Goal: Transaction & Acquisition: Purchase product/service

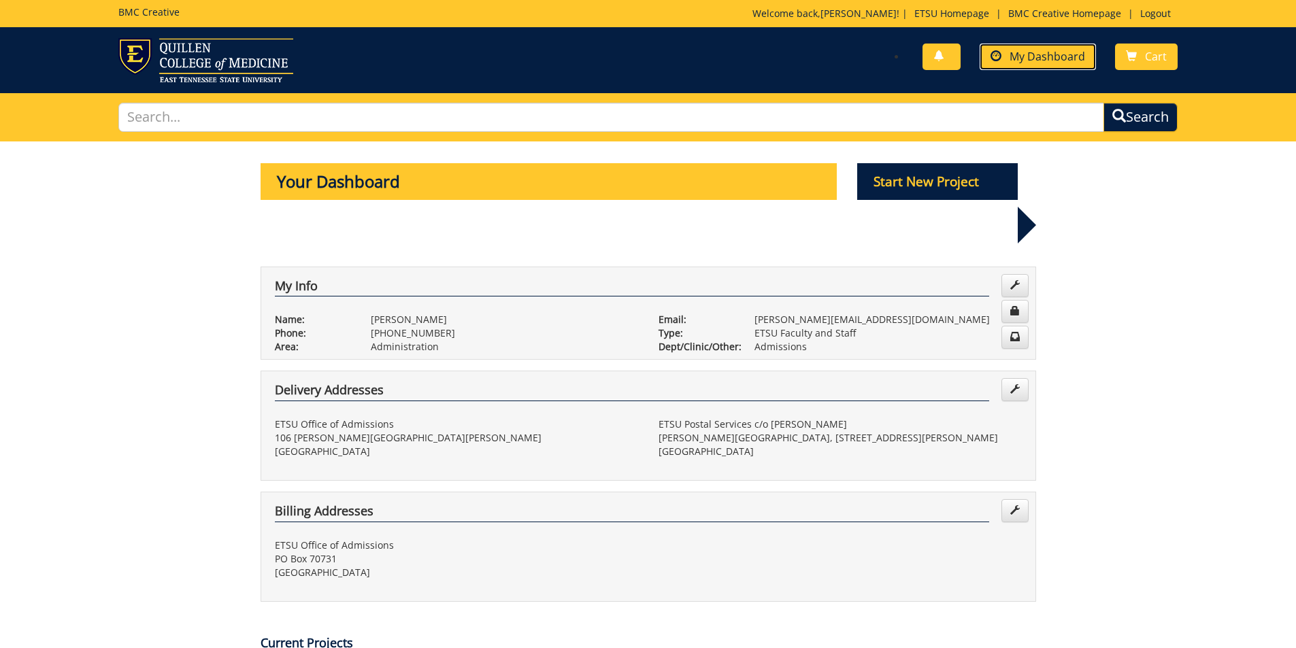
click at [1044, 54] on span "My Dashboard" at bounding box center [1047, 56] width 76 height 15
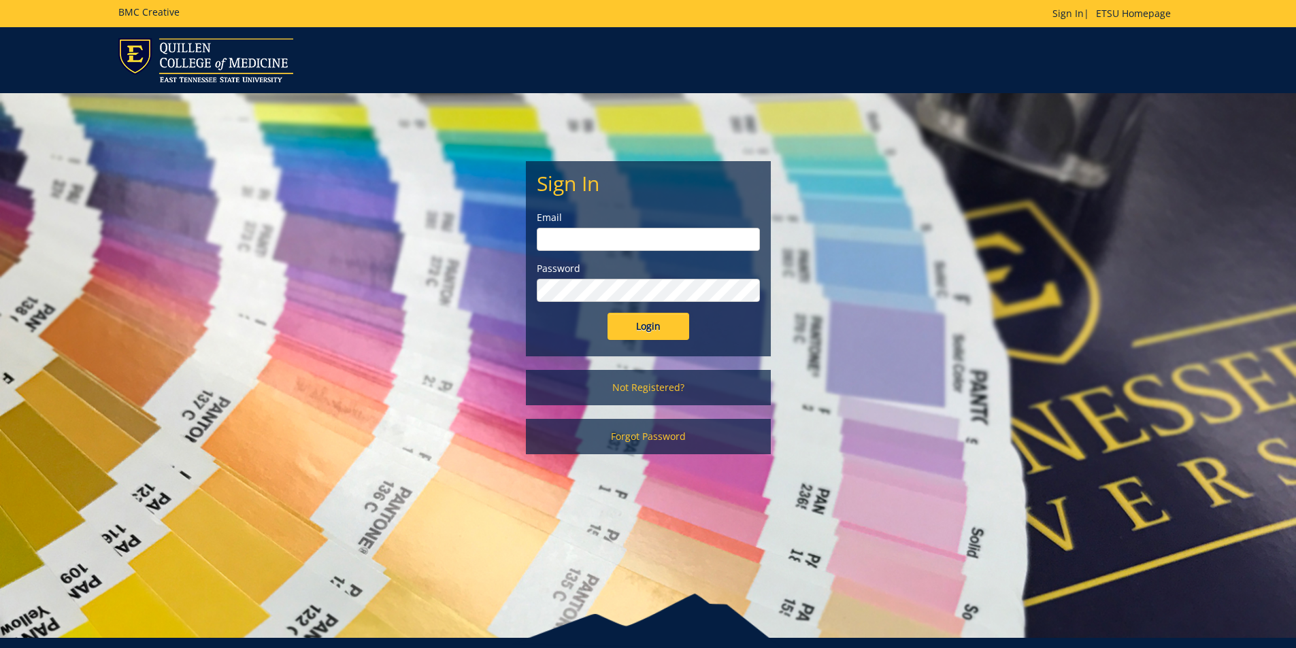
type input "goepel@etsu.edu"
click at [628, 335] on input "Login" at bounding box center [648, 326] width 82 height 27
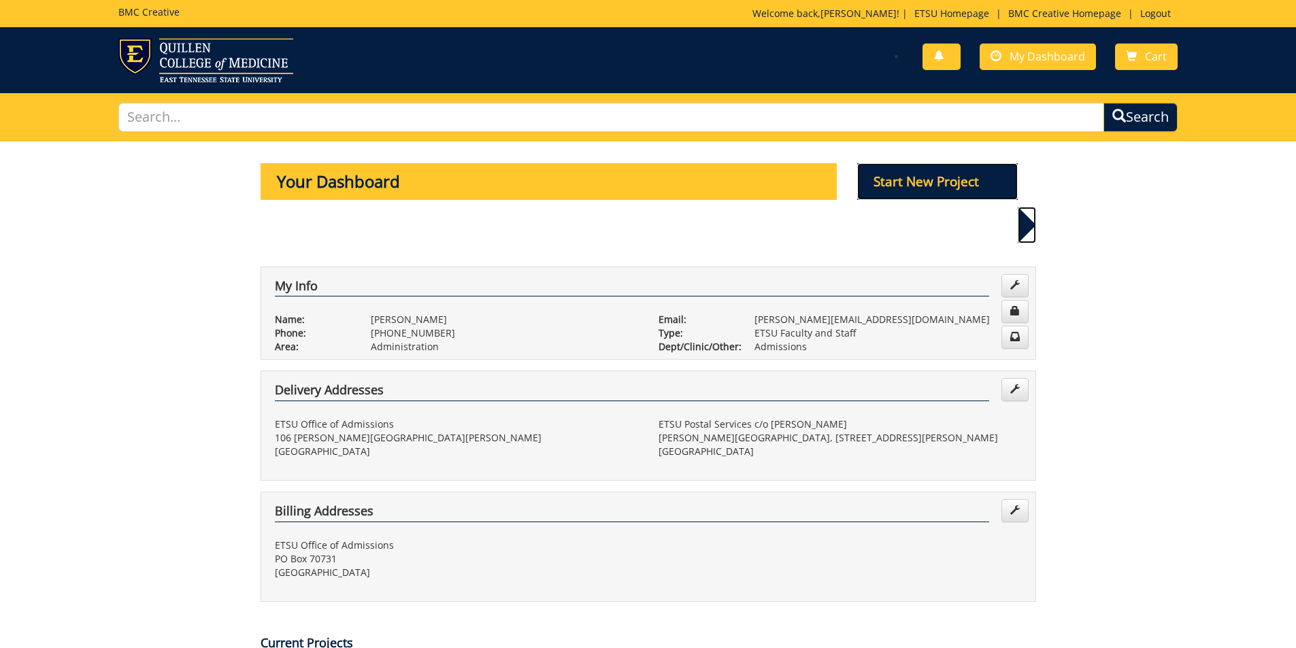
click at [911, 186] on p "Start New Project" at bounding box center [937, 181] width 161 height 37
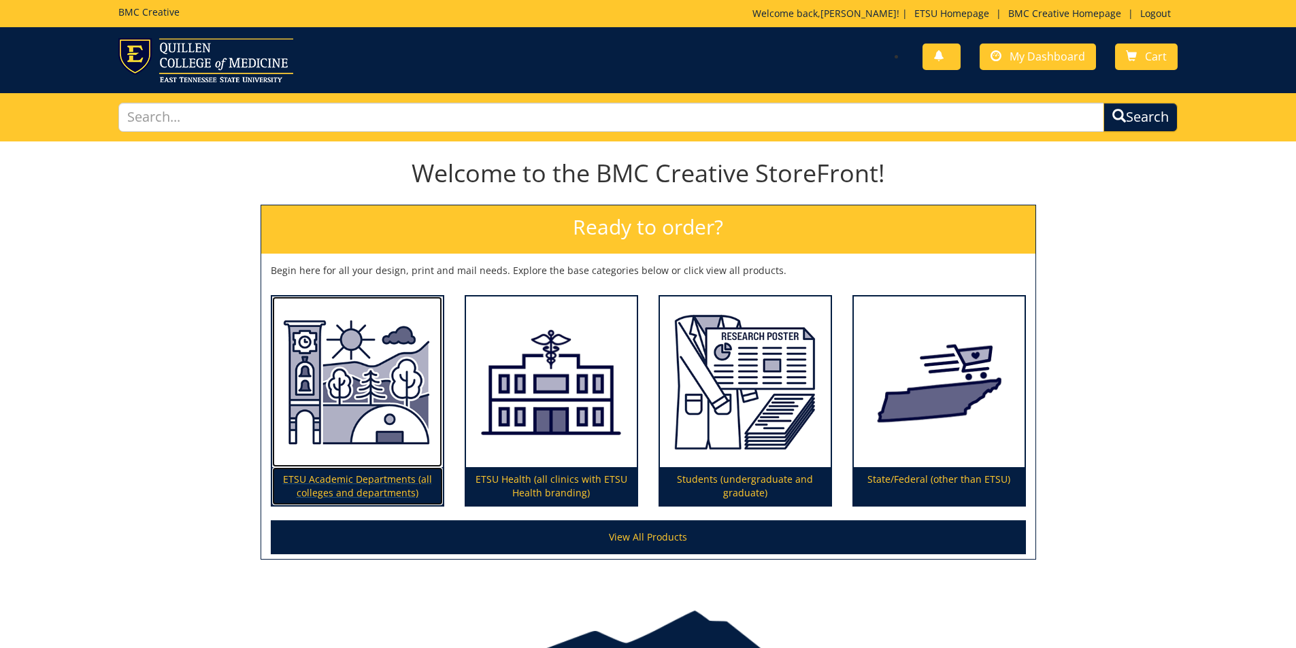
click at [365, 418] on img at bounding box center [357, 382] width 171 height 171
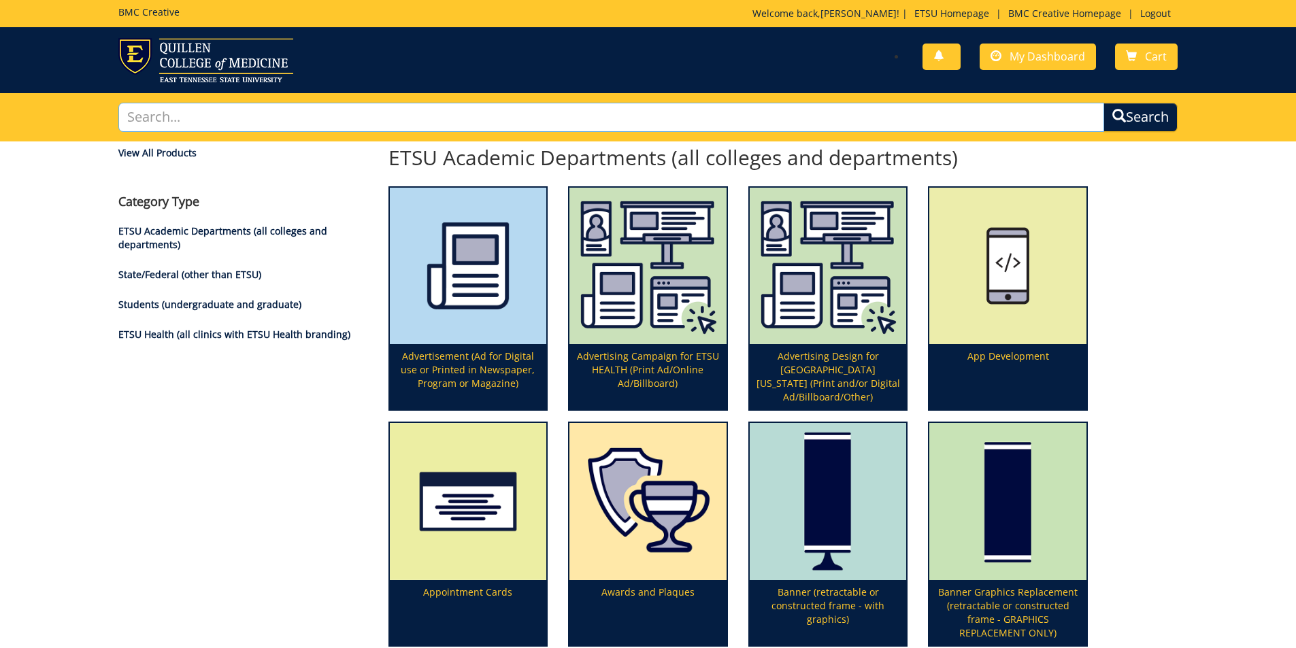
click at [235, 120] on input "text" at bounding box center [611, 117] width 986 height 29
type input "postcard"
click at [1103, 103] on button "Search" at bounding box center [1140, 117] width 74 height 29
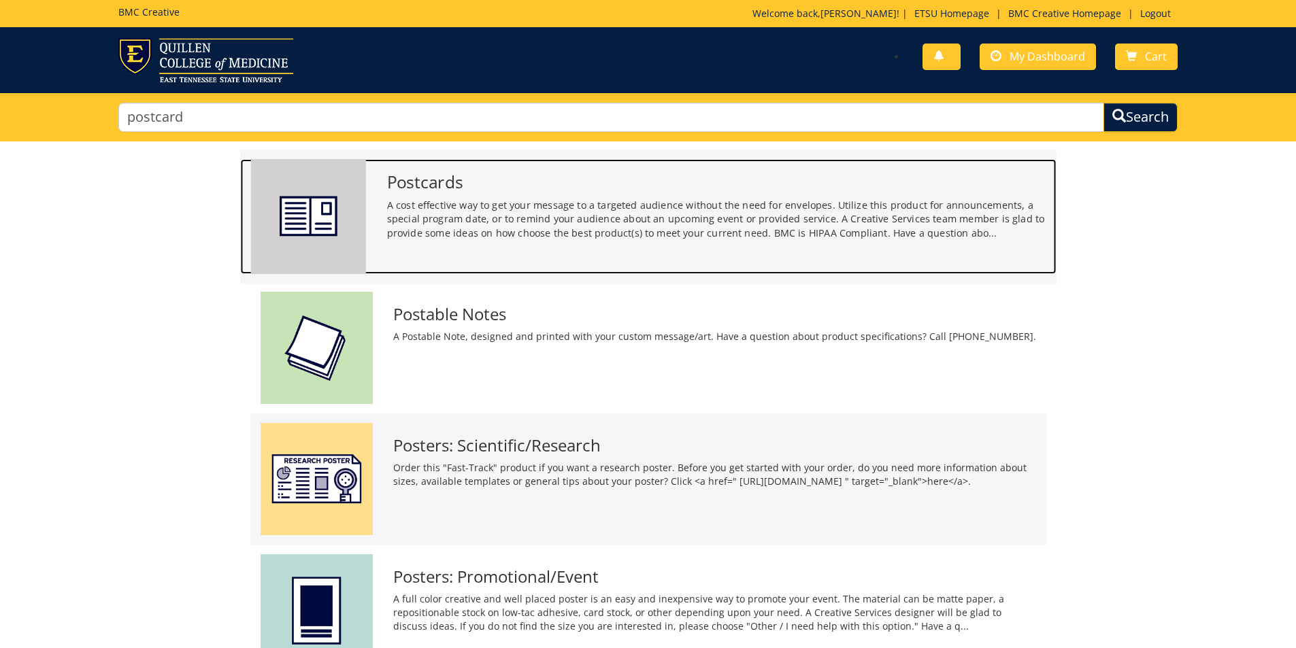
click at [363, 209] on img at bounding box center [307, 216] width 115 height 115
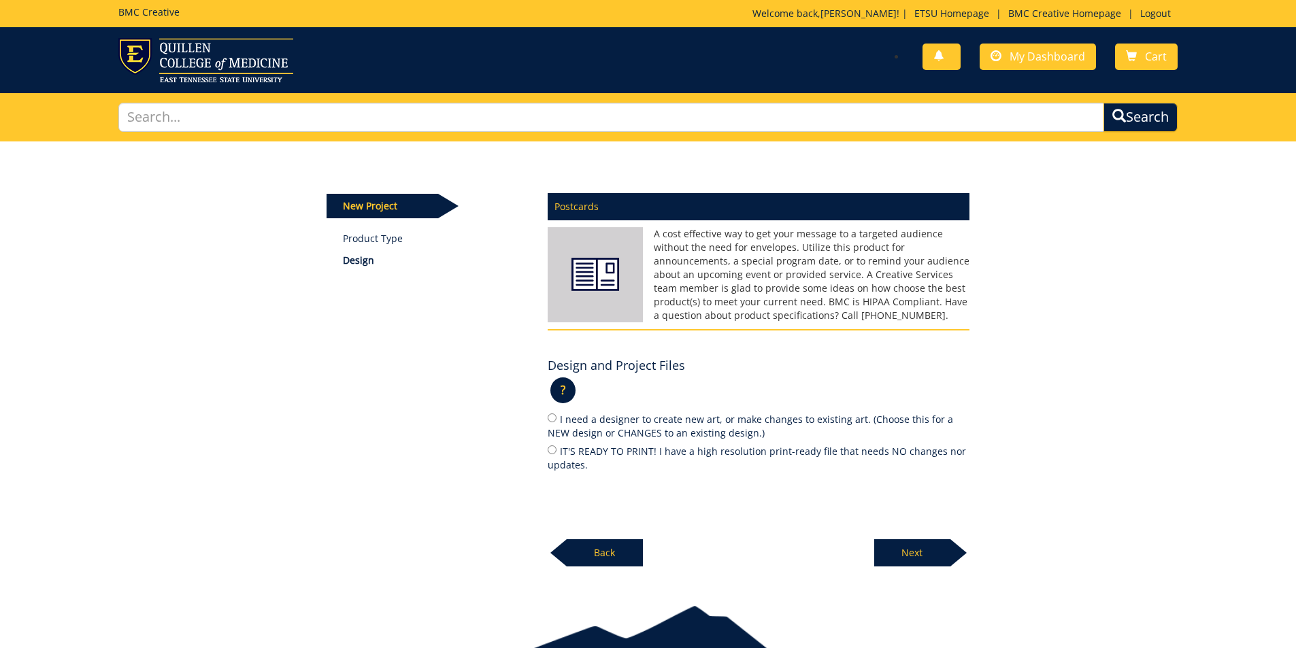
click at [614, 420] on label "I need a designer to create new art, or make changes to existing art. (Choose t…" at bounding box center [759, 426] width 422 height 29
click at [556, 420] on input "I need a designer to create new art, or make changes to existing art. (Choose t…" at bounding box center [552, 418] width 9 height 9
radio input "true"
click at [897, 558] on p "Next" at bounding box center [912, 552] width 76 height 27
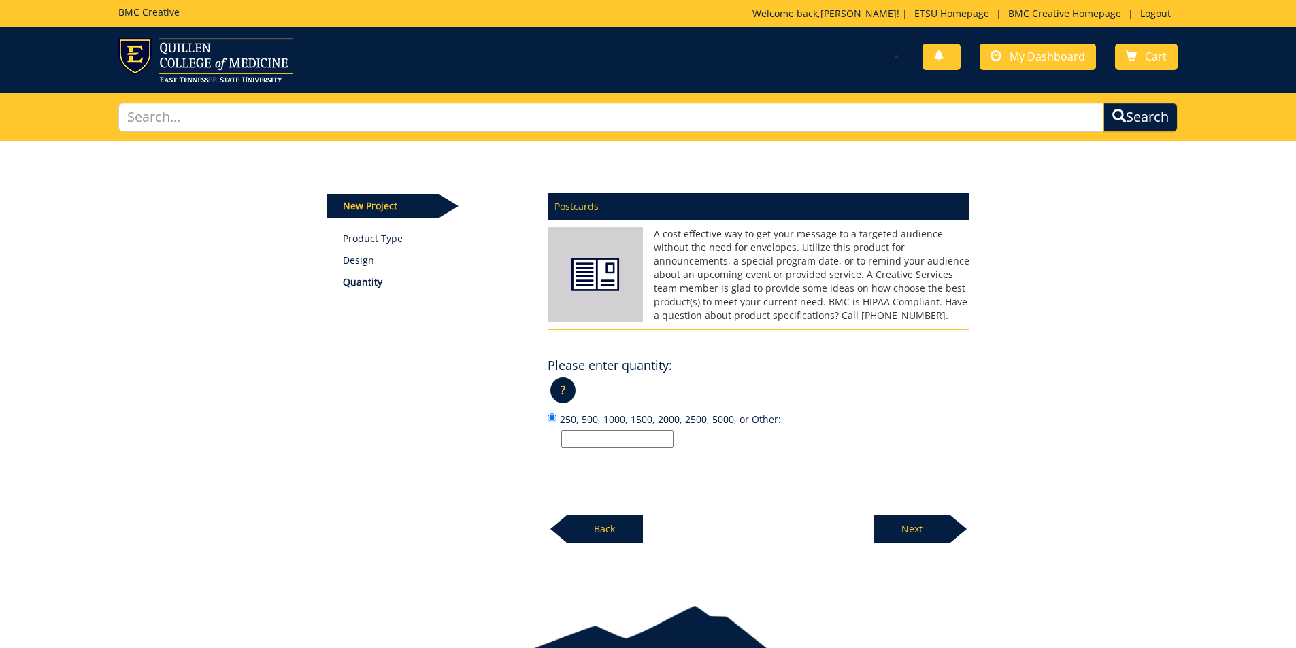
click at [624, 436] on input "250, 500, 1000, 1500, 2000, 2500, 5000, or Other:" at bounding box center [617, 440] width 112 height 18
type input "18,000 OR 26,000"
click at [946, 533] on p "Next" at bounding box center [912, 529] width 76 height 27
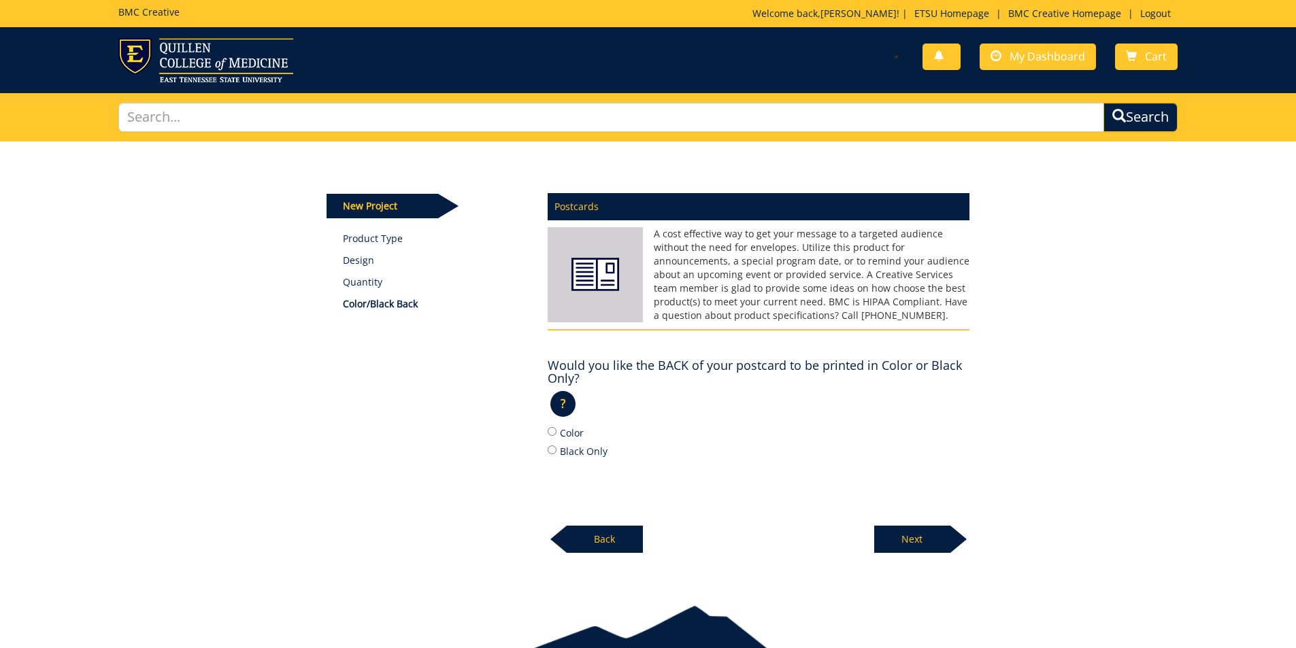
click at [572, 434] on label "Color" at bounding box center [759, 432] width 422 height 15
click at [556, 434] on input "Color" at bounding box center [552, 431] width 9 height 9
radio input "true"
click at [910, 547] on p "Next" at bounding box center [912, 539] width 76 height 27
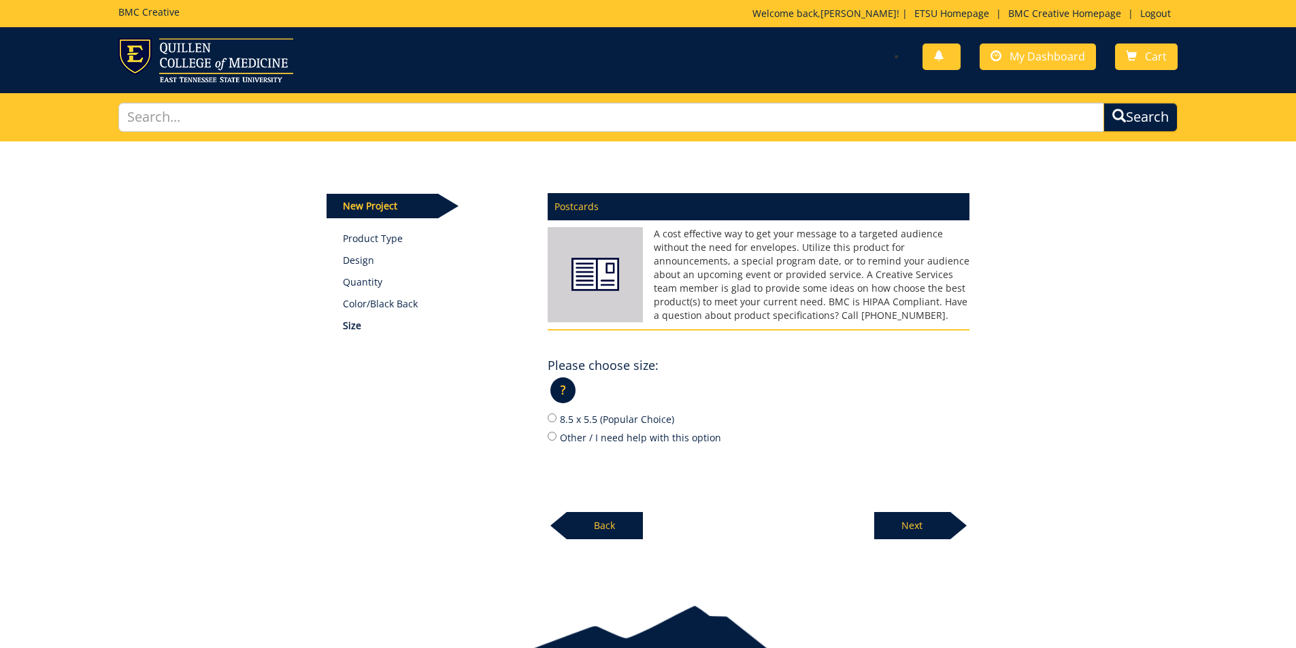
click at [603, 424] on label "8.5 x 5.5 (Popular Choice)" at bounding box center [759, 419] width 422 height 15
click at [556, 422] on input "8.5 x 5.5 (Popular Choice)" at bounding box center [552, 418] width 9 height 9
radio input "true"
click at [911, 533] on p "Next" at bounding box center [912, 525] width 76 height 27
click at [643, 424] on label "12 pt. C2S (Popular Choice)" at bounding box center [759, 419] width 422 height 15
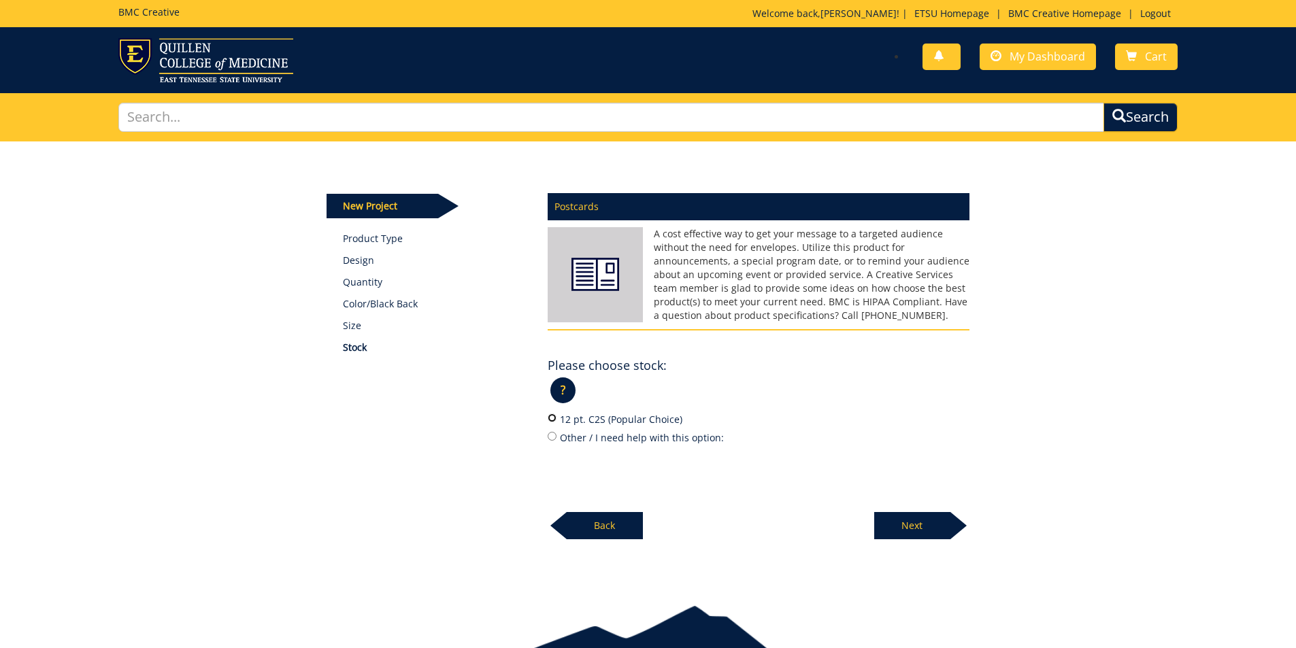
click at [556, 422] on input "12 pt. C2S (Popular Choice)" at bounding box center [552, 418] width 9 height 9
radio input "true"
click at [934, 532] on p "Next" at bounding box center [912, 525] width 76 height 27
click at [570, 417] on label "Yes" at bounding box center [759, 419] width 422 height 15
click at [556, 417] on input "Yes" at bounding box center [552, 418] width 9 height 9
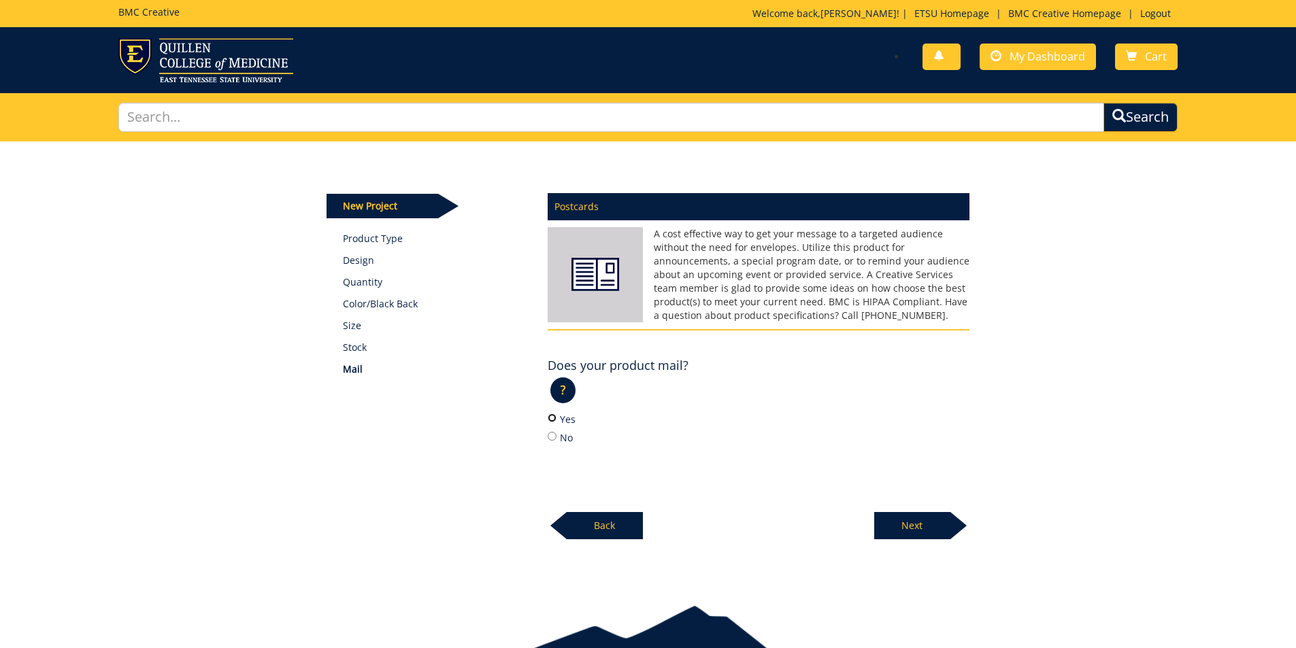
radio input "true"
click at [931, 533] on p "Next" at bounding box center [912, 525] width 76 height 27
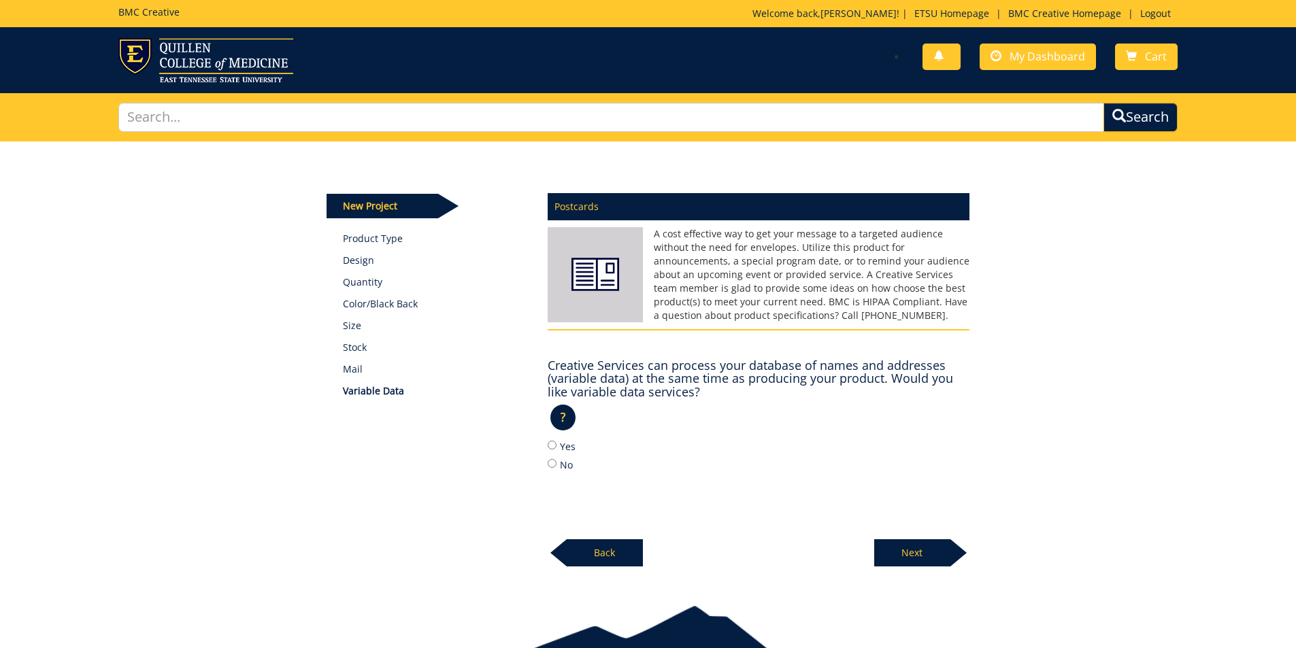
click at [573, 450] on label "Yes" at bounding box center [759, 446] width 422 height 15
click at [556, 450] on input "Yes" at bounding box center [552, 445] width 9 height 9
radio input "true"
click at [934, 554] on p "Next" at bounding box center [912, 552] width 76 height 27
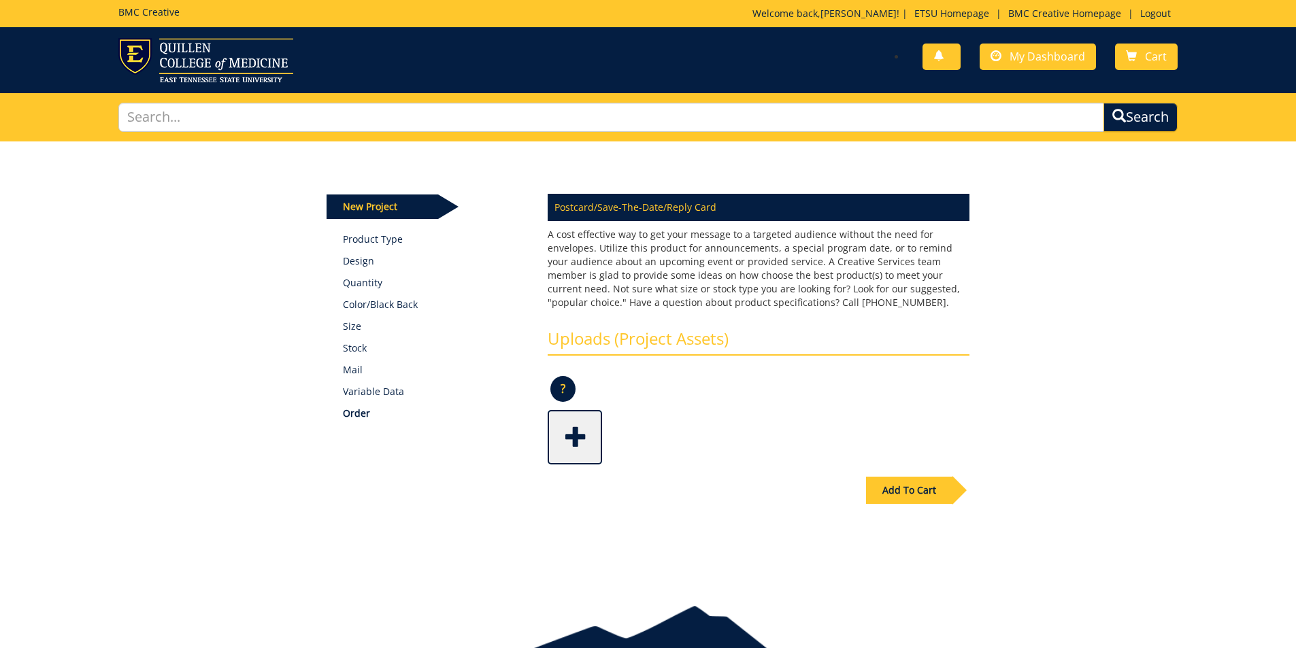
click at [912, 491] on div "Add To Cart" at bounding box center [909, 490] width 86 height 27
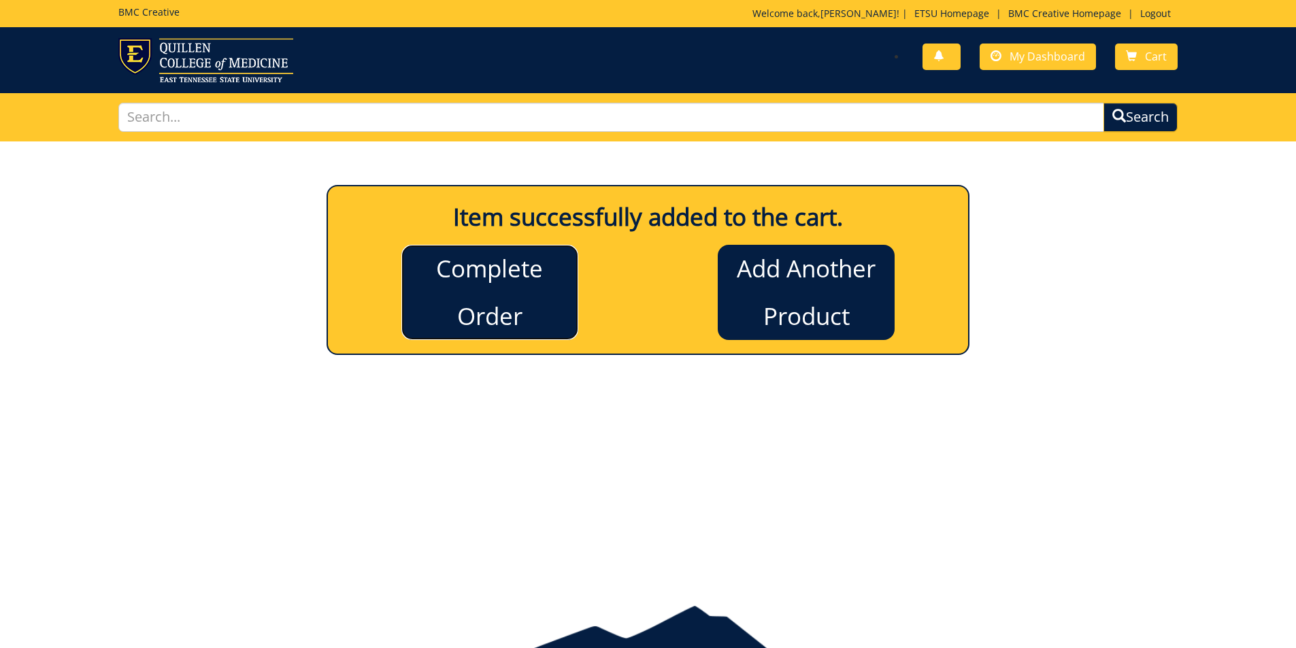
click at [499, 277] on link "Complete Order" at bounding box center [489, 292] width 177 height 95
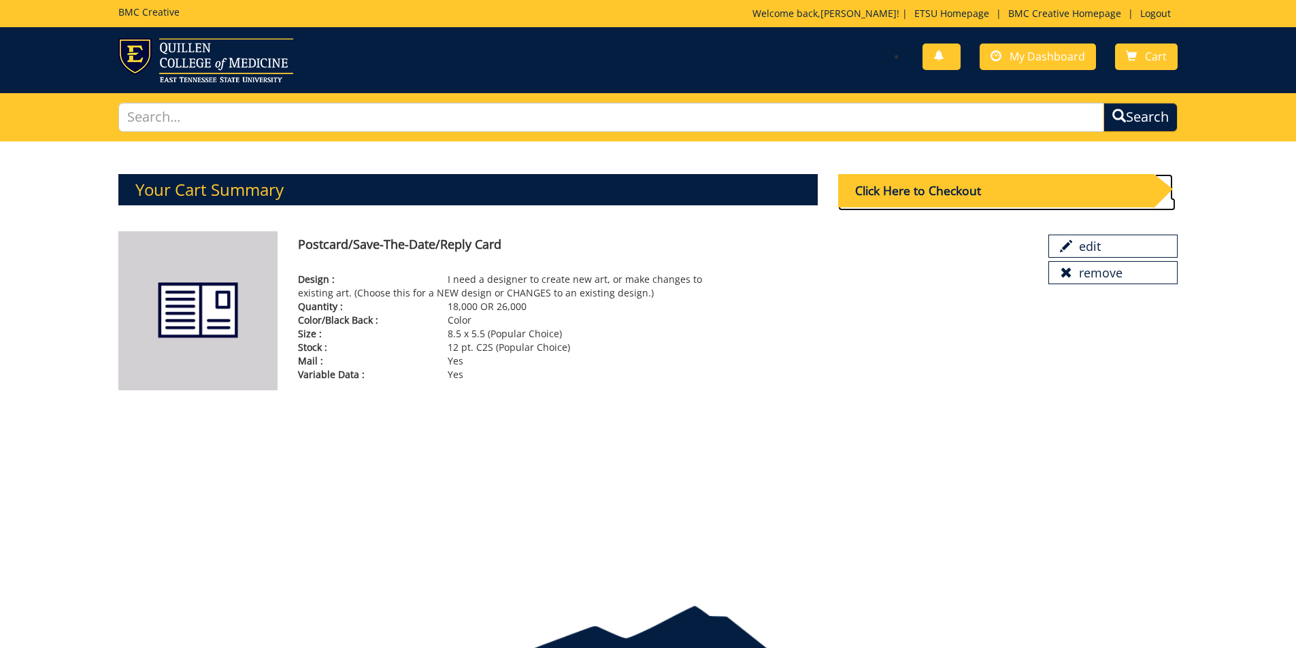
click at [935, 190] on div "Click Here to Checkout" at bounding box center [996, 190] width 316 height 33
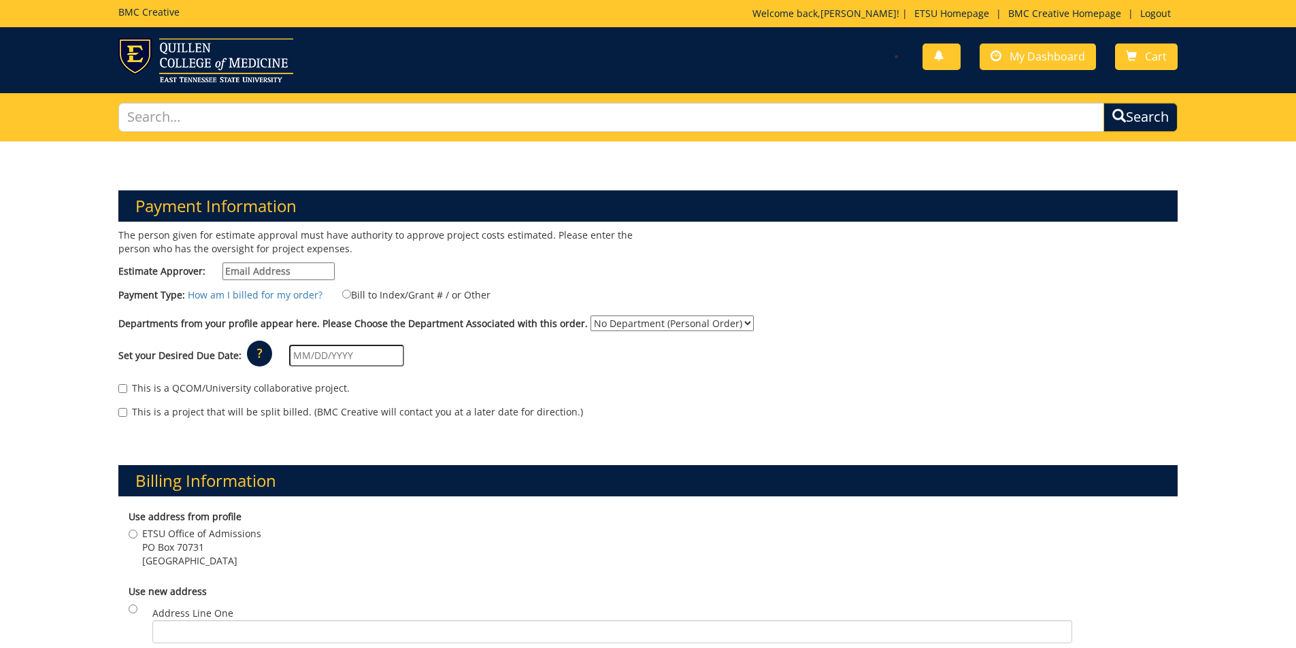
click at [284, 269] on input "Estimate Approver:" at bounding box center [278, 272] width 112 height 18
type input "[PERSON_NAME][EMAIL_ADDRESS][DOMAIN_NAME]"
click at [405, 290] on label "Bill to Index/Grant # / or Other" at bounding box center [407, 294] width 165 height 15
click at [351, 290] on input "Bill to Index/Grant # / or Other" at bounding box center [346, 294] width 9 height 9
radio input "true"
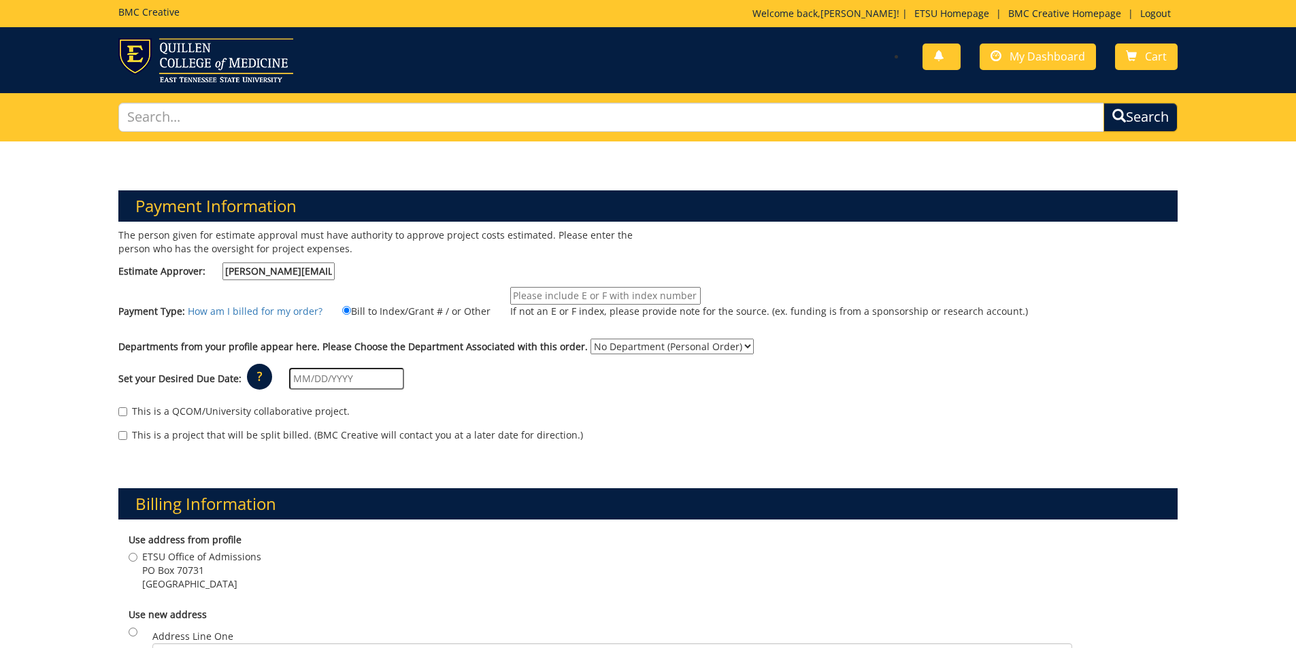
click at [582, 292] on input "If not an E or F index, please provide note for the source. (ex. funding is fro…" at bounding box center [605, 296] width 190 height 18
type input "E25571"
click at [604, 345] on select "No Department (Personal Order) Admissions" at bounding box center [671, 347] width 163 height 16
select select "6"
click at [590, 339] on select "No Department (Personal Order) Admissions" at bounding box center [671, 347] width 163 height 16
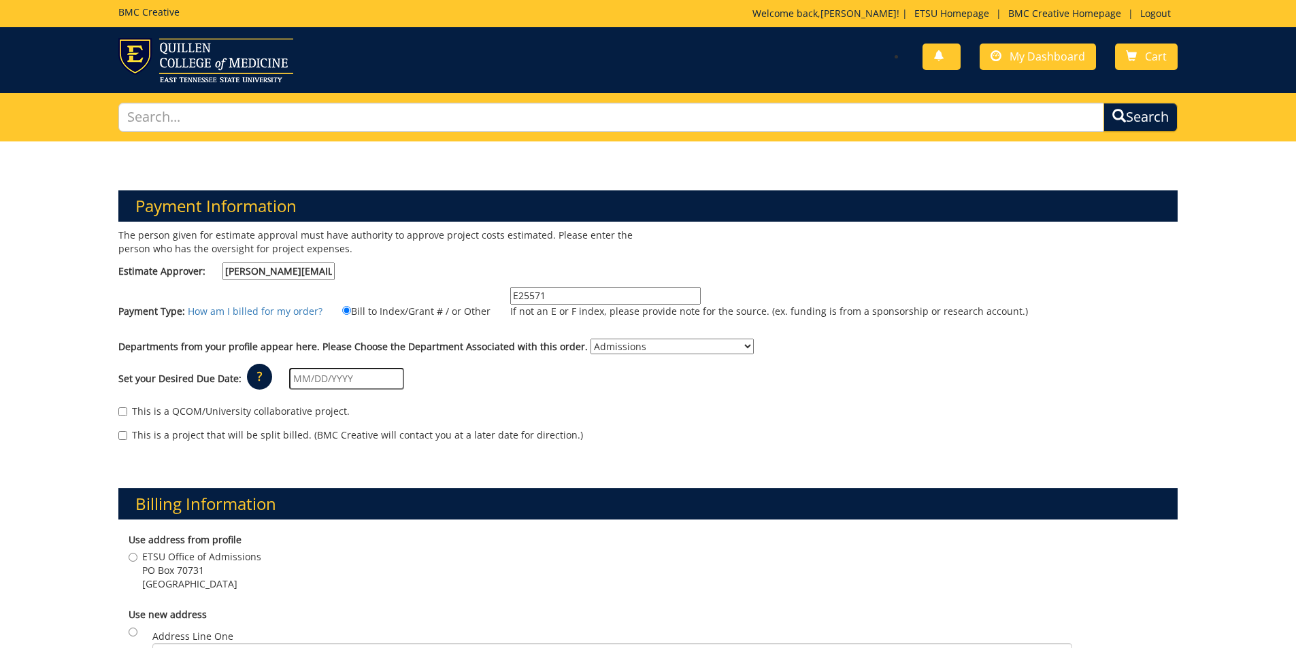
click at [316, 378] on input "text" at bounding box center [346, 379] width 115 height 22
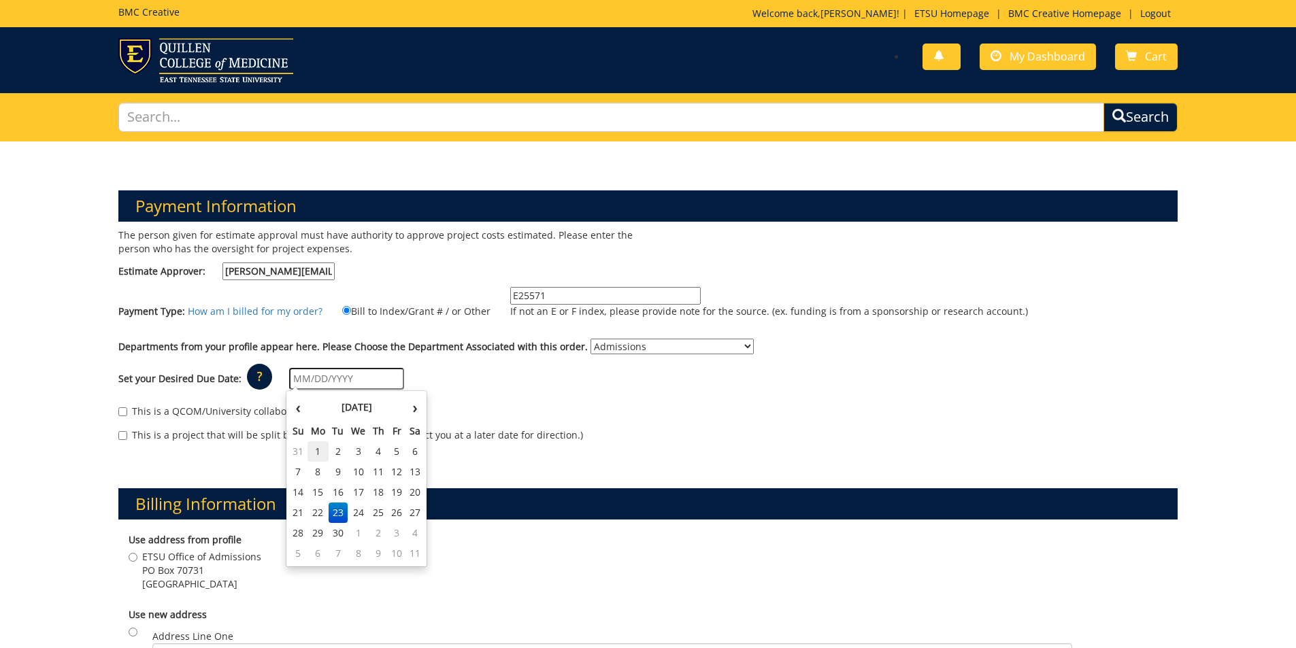
click at [314, 451] on td "1" at bounding box center [318, 451] width 22 height 20
click at [337, 375] on input "09/01/2025" at bounding box center [346, 379] width 115 height 22
click at [410, 411] on th "›" at bounding box center [415, 407] width 18 height 27
click at [351, 446] on td "1" at bounding box center [359, 451] width 22 height 20
type input "[DATE]"
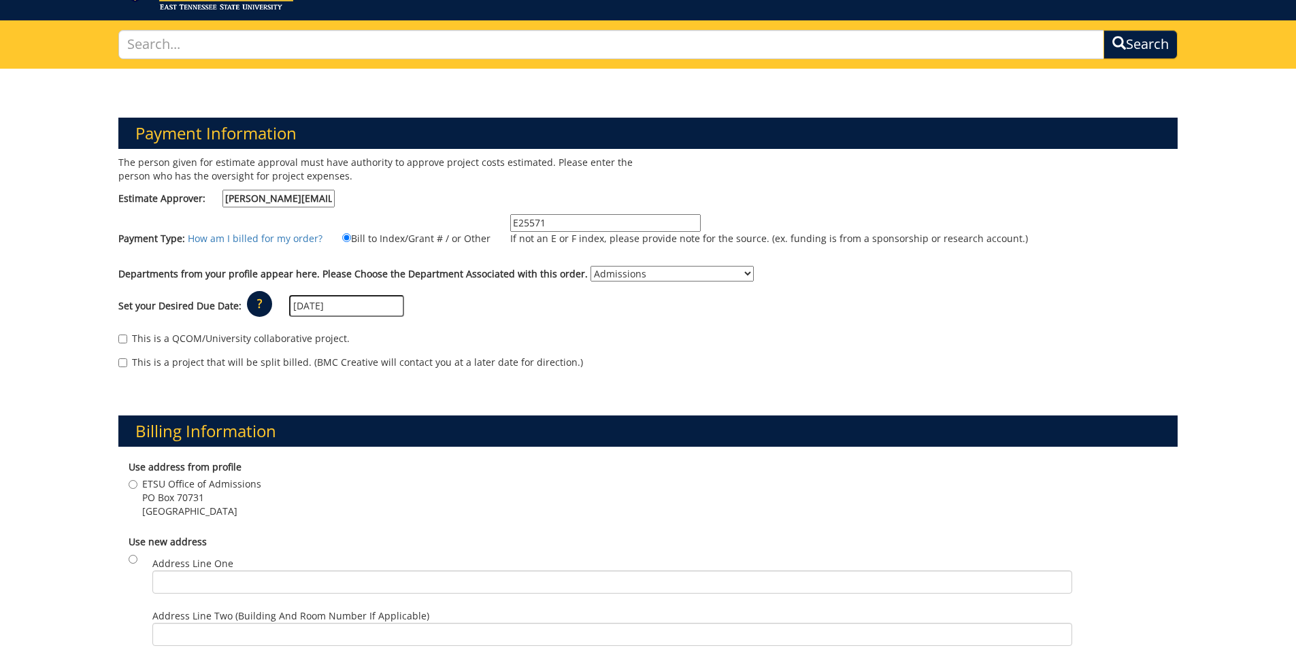
scroll to position [204, 0]
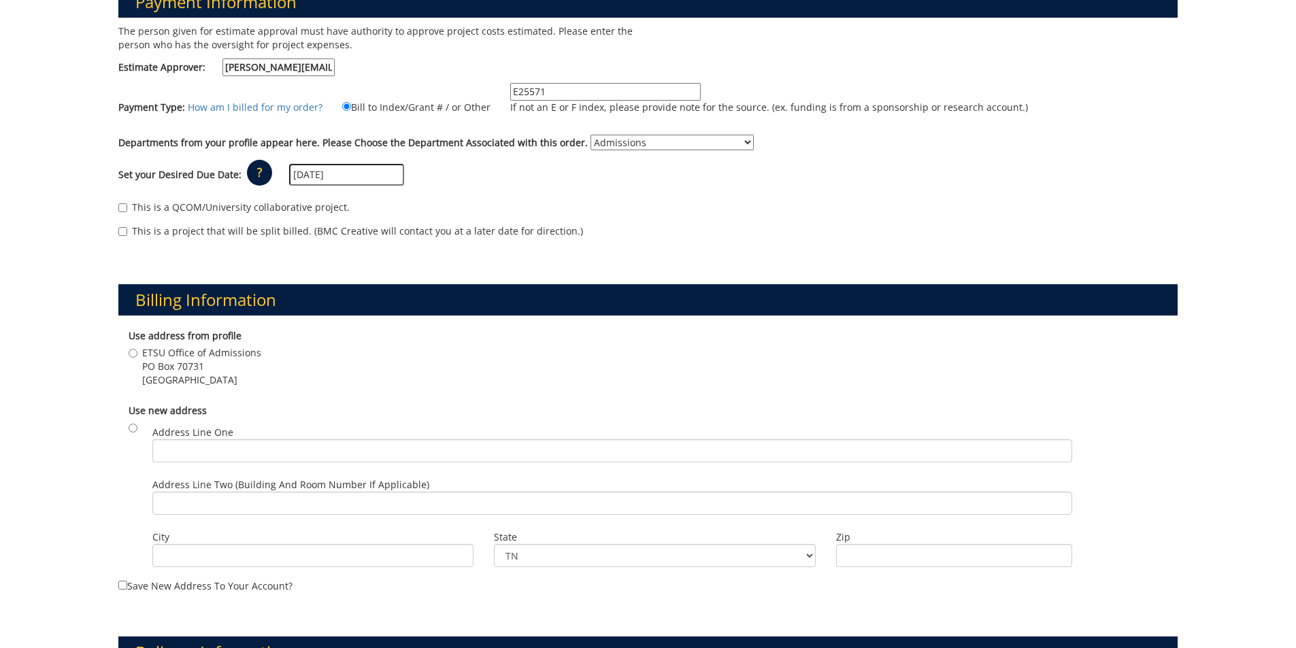
click at [186, 354] on span "ETSU Office of Admissions" at bounding box center [201, 353] width 119 height 14
click at [137, 354] on input "ETSU Office of Admissions PO Box 70731 Johnson City , TN 37614" at bounding box center [133, 353] width 9 height 9
radio input "true"
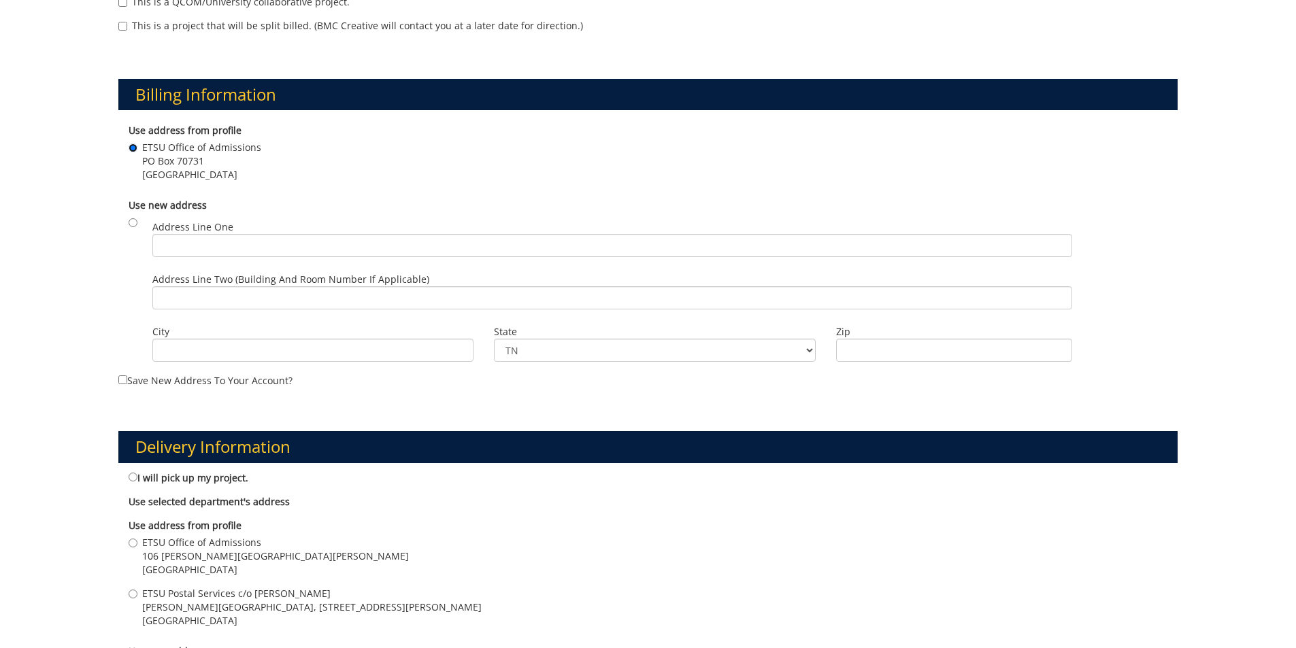
scroll to position [476, 0]
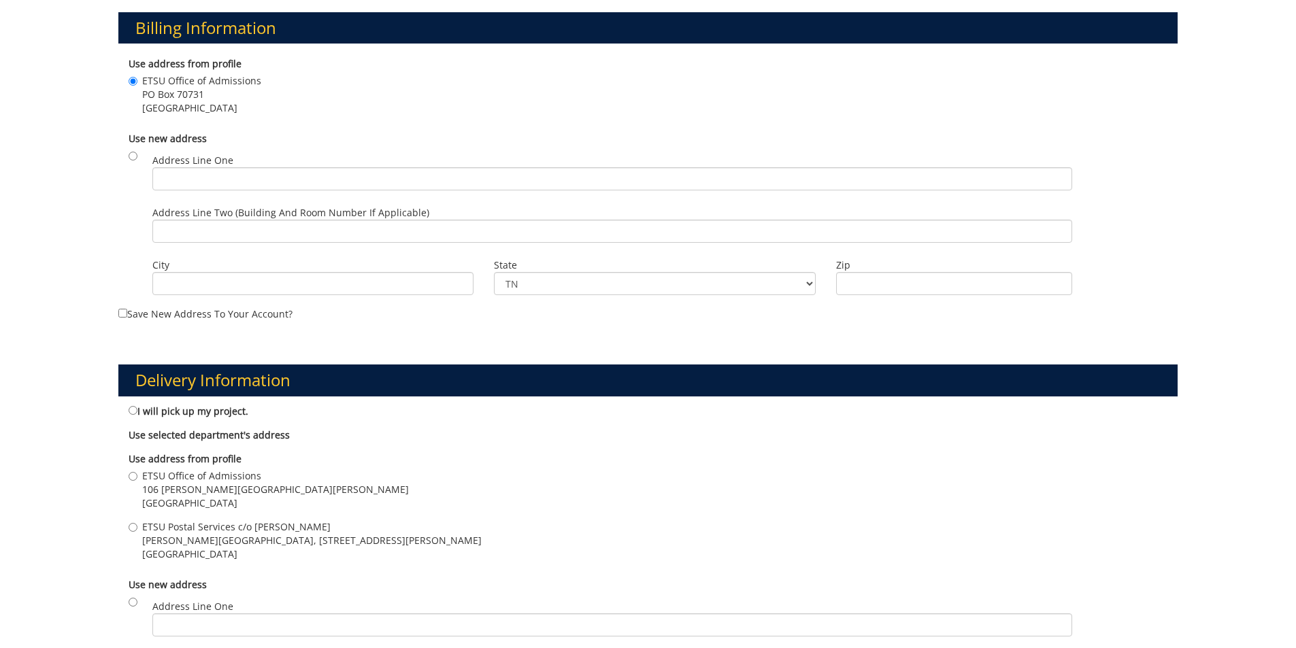
click at [178, 497] on span "Johnson City , TN 37614" at bounding box center [275, 504] width 267 height 14
click at [137, 481] on input "ETSU Office of Admissions 106 Burgin Dossett Hall Johnson City , TN 37614" at bounding box center [133, 476] width 9 height 9
radio input "true"
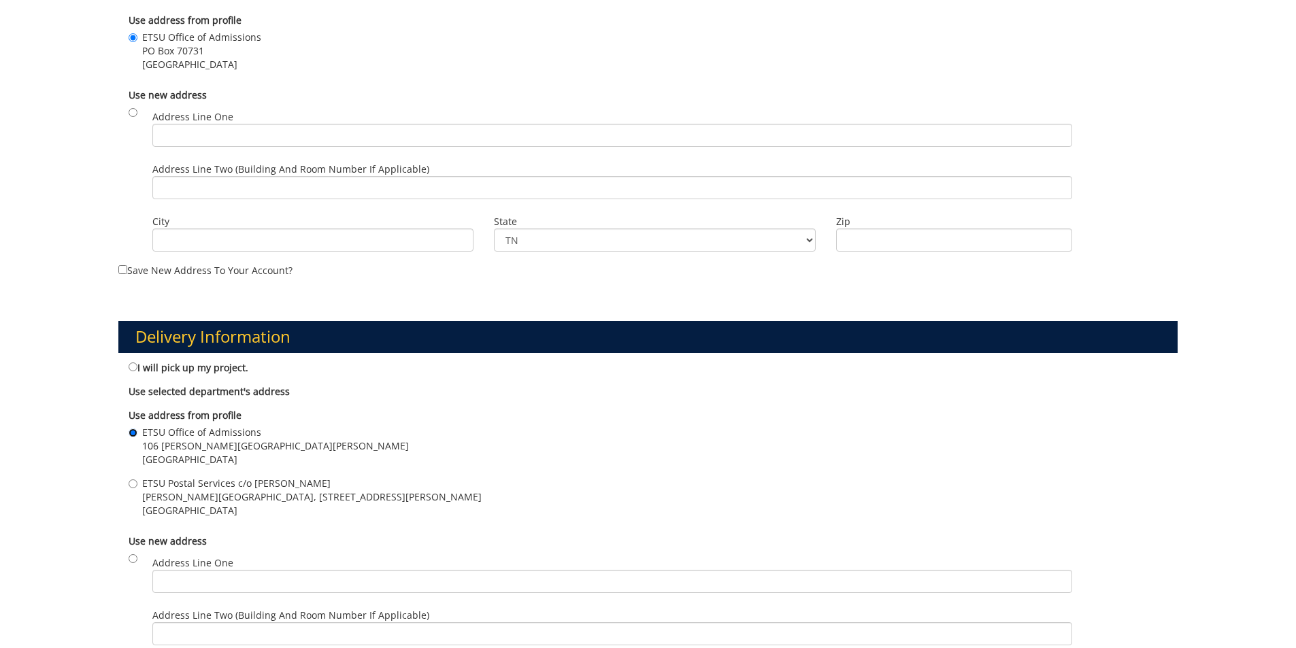
scroll to position [544, 0]
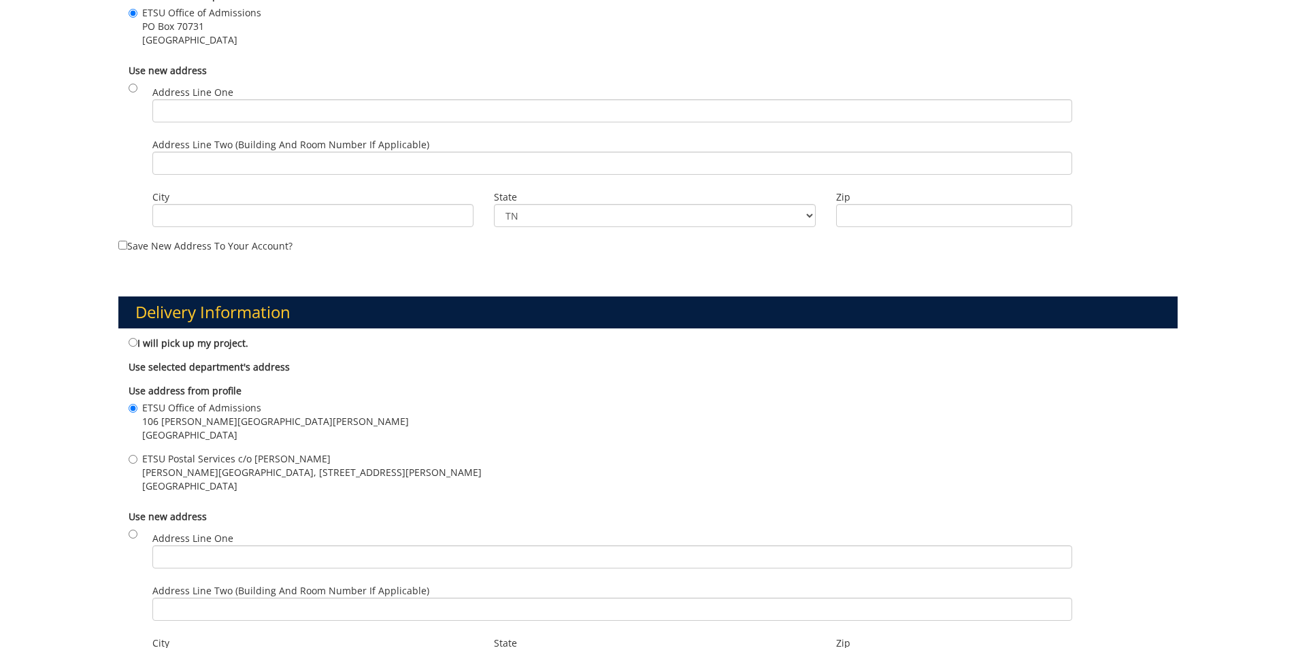
click at [219, 462] on span "ETSU Postal Services c/o [PERSON_NAME]" at bounding box center [311, 459] width 339 height 14
click at [137, 462] on input "ETSU Postal Services c/o Todd Leach D.P. Culp Student Center, 400 J L Seehorn R…" at bounding box center [133, 459] width 9 height 9
radio input "true"
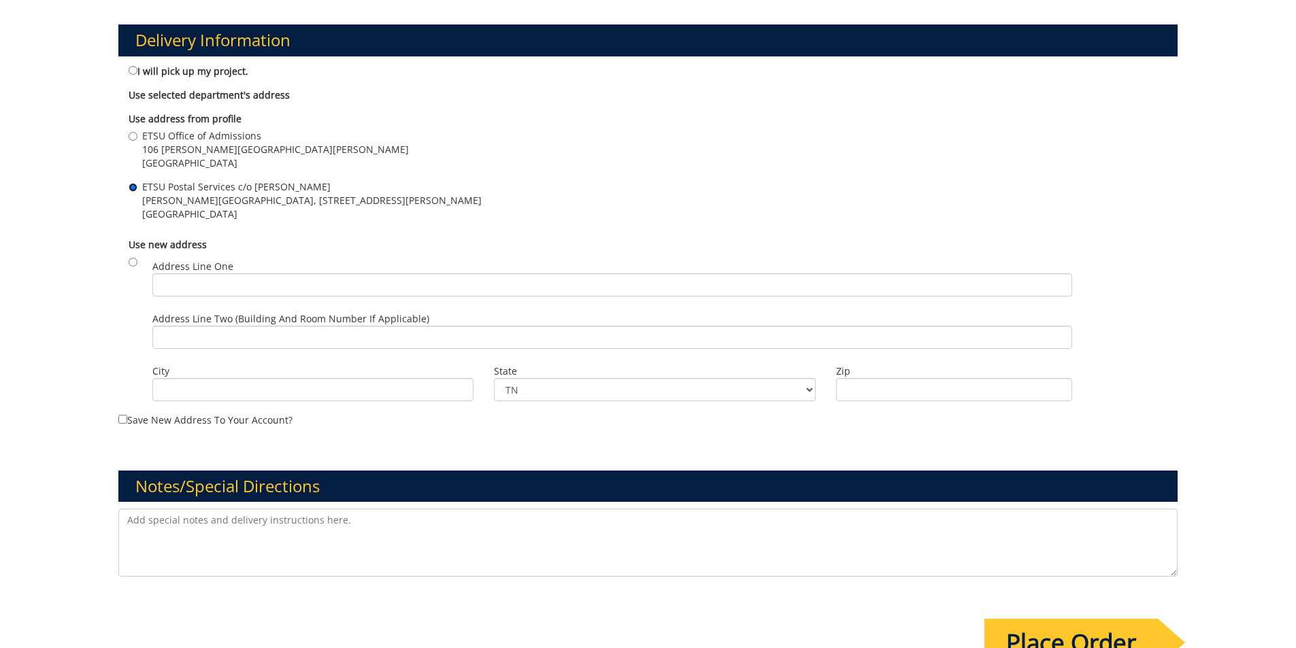
scroll to position [884, 0]
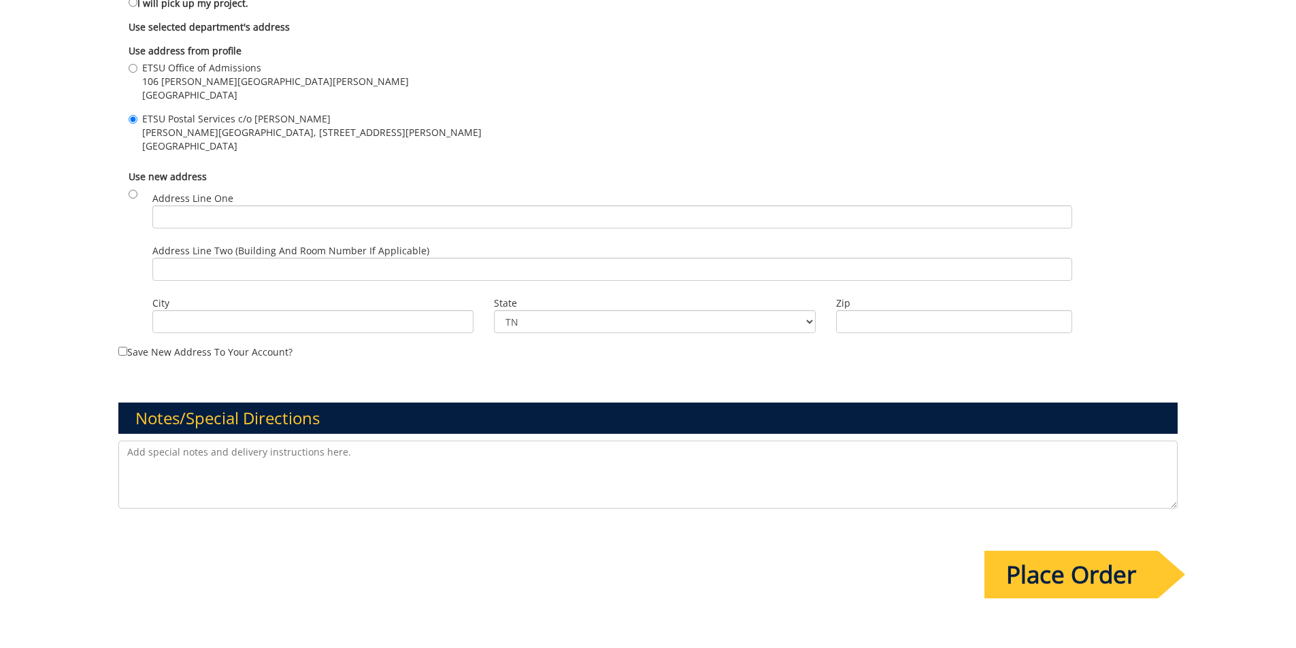
click at [393, 463] on textarea at bounding box center [648, 475] width 1060 height 68
drag, startPoint x: 241, startPoint y: 454, endPoint x: 222, endPoint y: 449, distance: 19.8
click at [222, 449] on textarea "We have two mailing lists we're deciding" at bounding box center [648, 475] width 1060 height 68
drag, startPoint x: 401, startPoint y: 450, endPoint x: 127, endPoint y: 449, distance: 274.8
click at [127, 449] on textarea "We have two mailing quantities we're deciding between, 1" at bounding box center [648, 475] width 1060 height 68
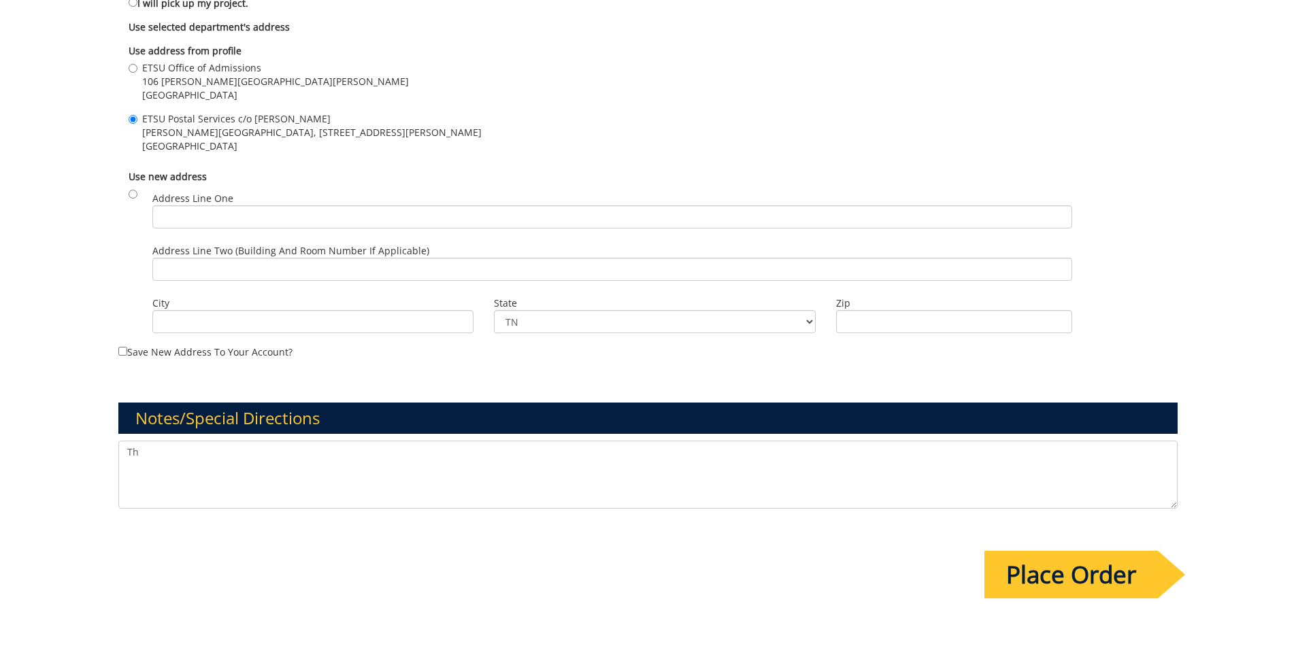
type textarea "T"
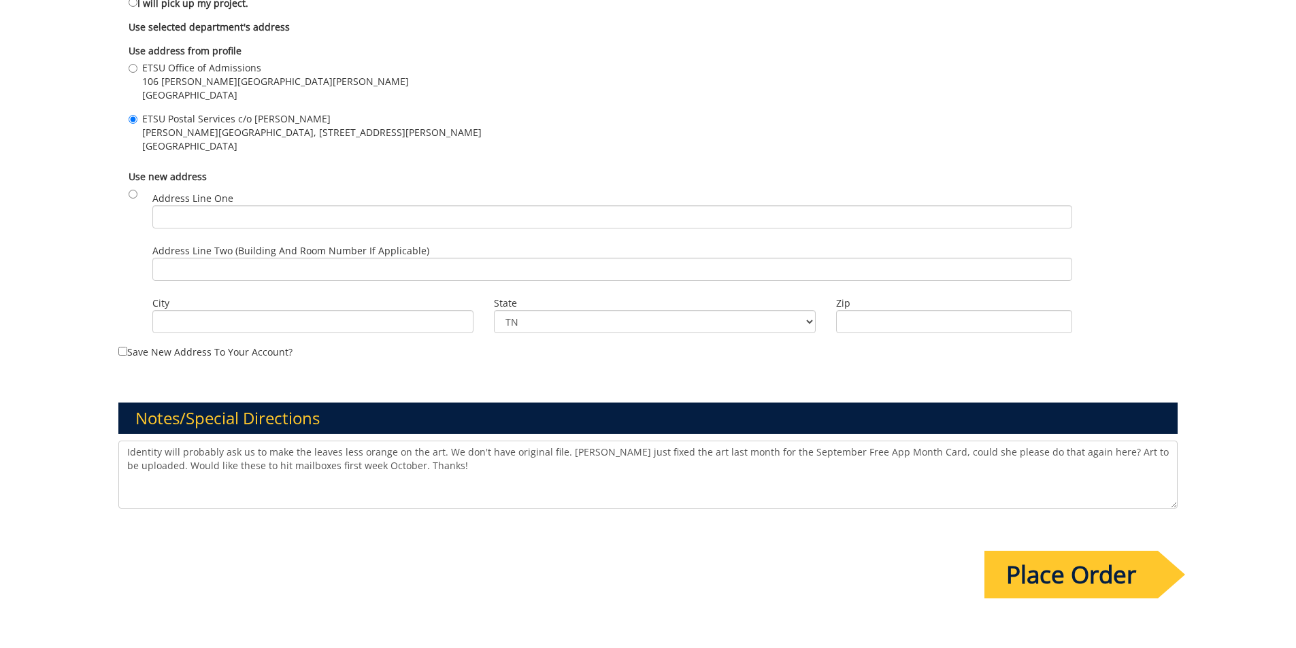
type textarea "Identity will probably ask us to make the leaves less orange on the art. We don…"
click at [1064, 582] on input "Place Order" at bounding box center [1070, 575] width 173 height 48
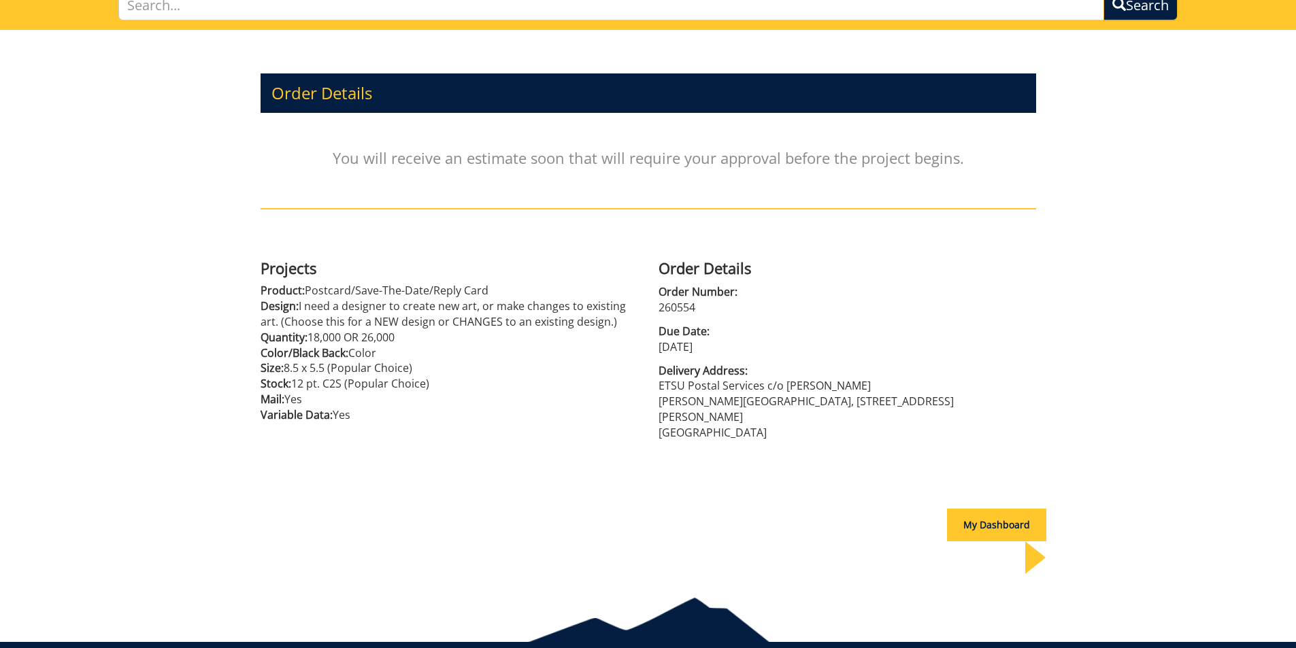
scroll to position [121, 0]
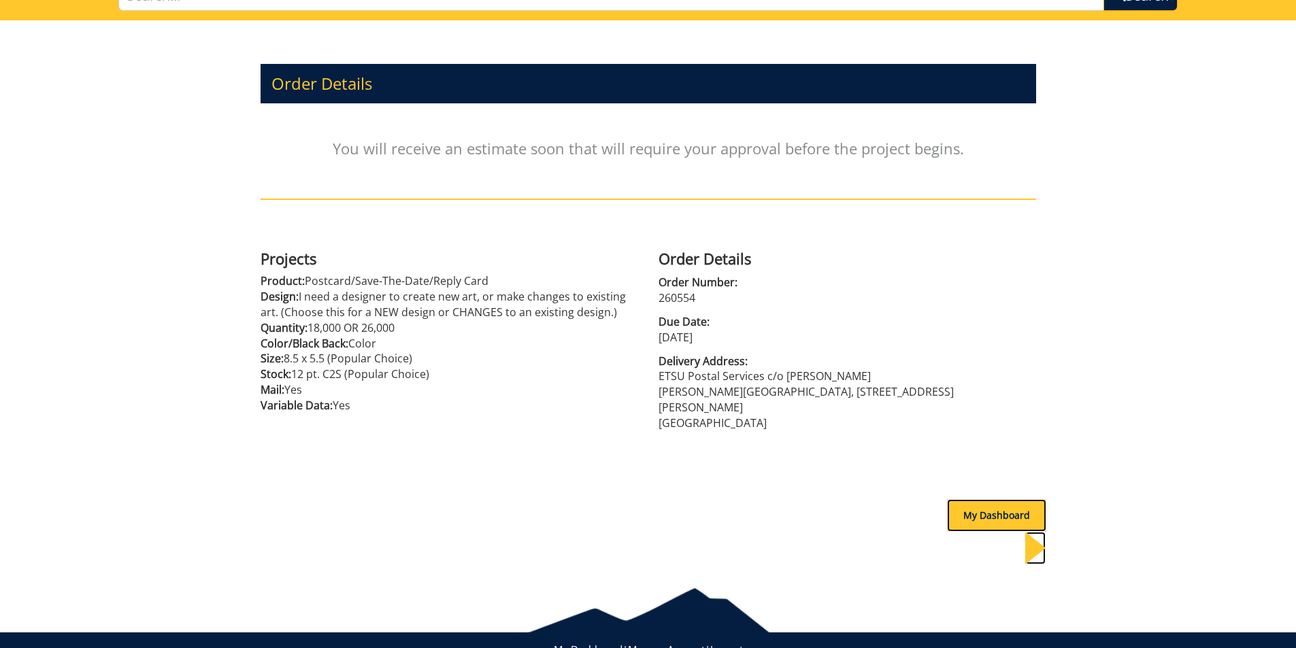
click at [952, 503] on div "My Dashboard" at bounding box center [996, 515] width 99 height 33
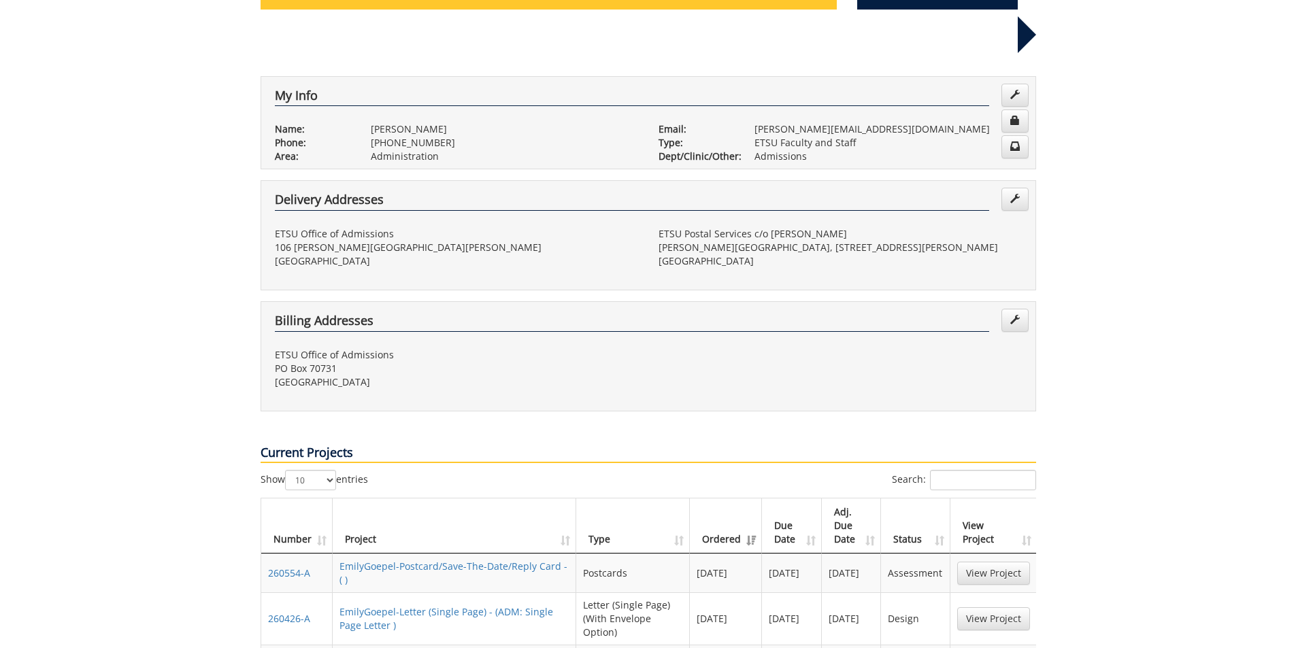
scroll to position [272, 0]
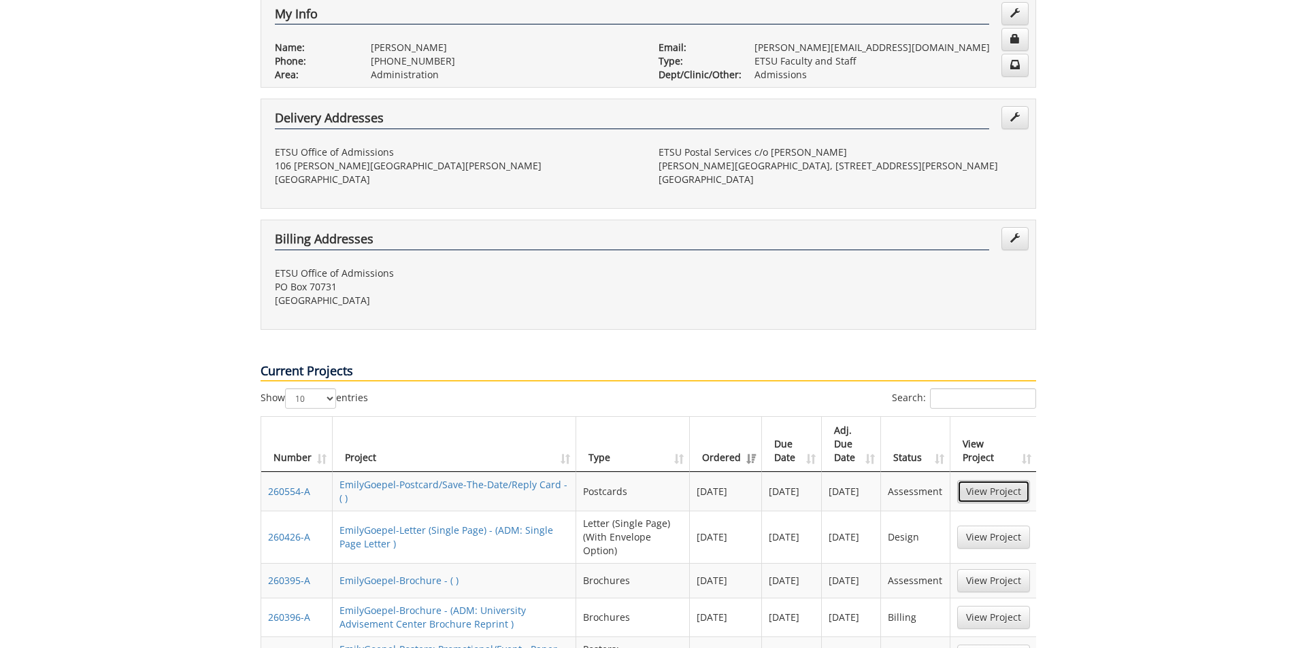
click at [985, 480] on link "View Project" at bounding box center [993, 491] width 73 height 23
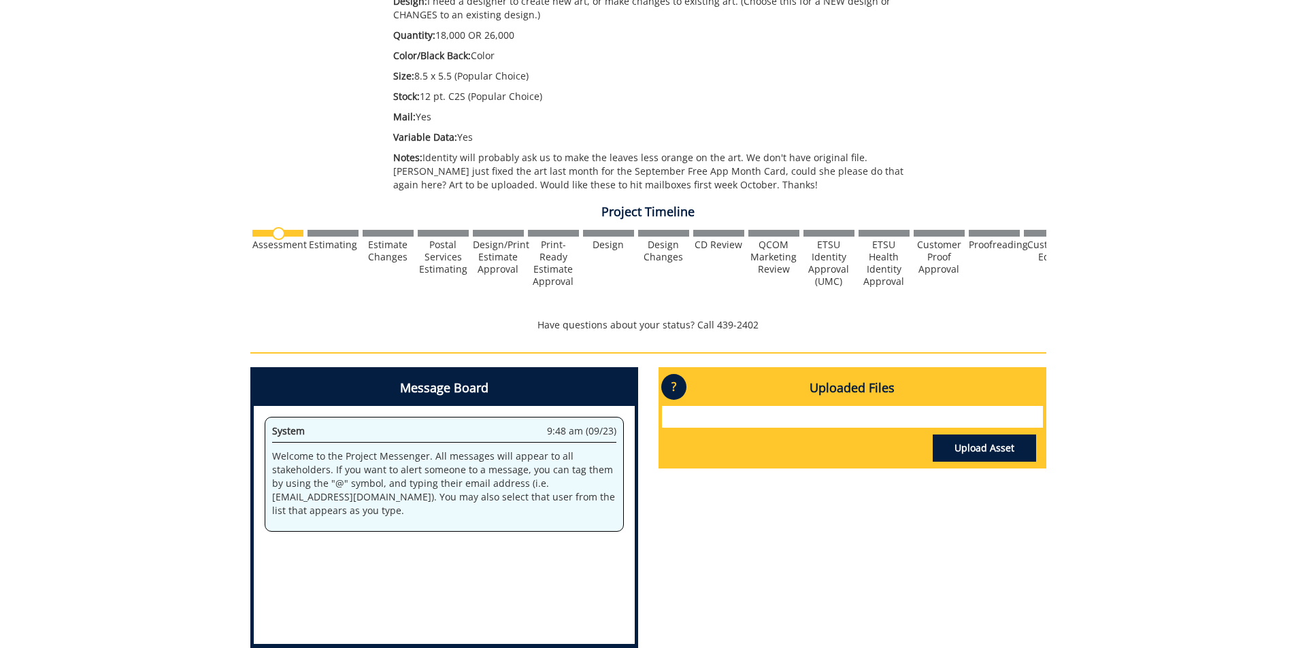
scroll to position [408, 0]
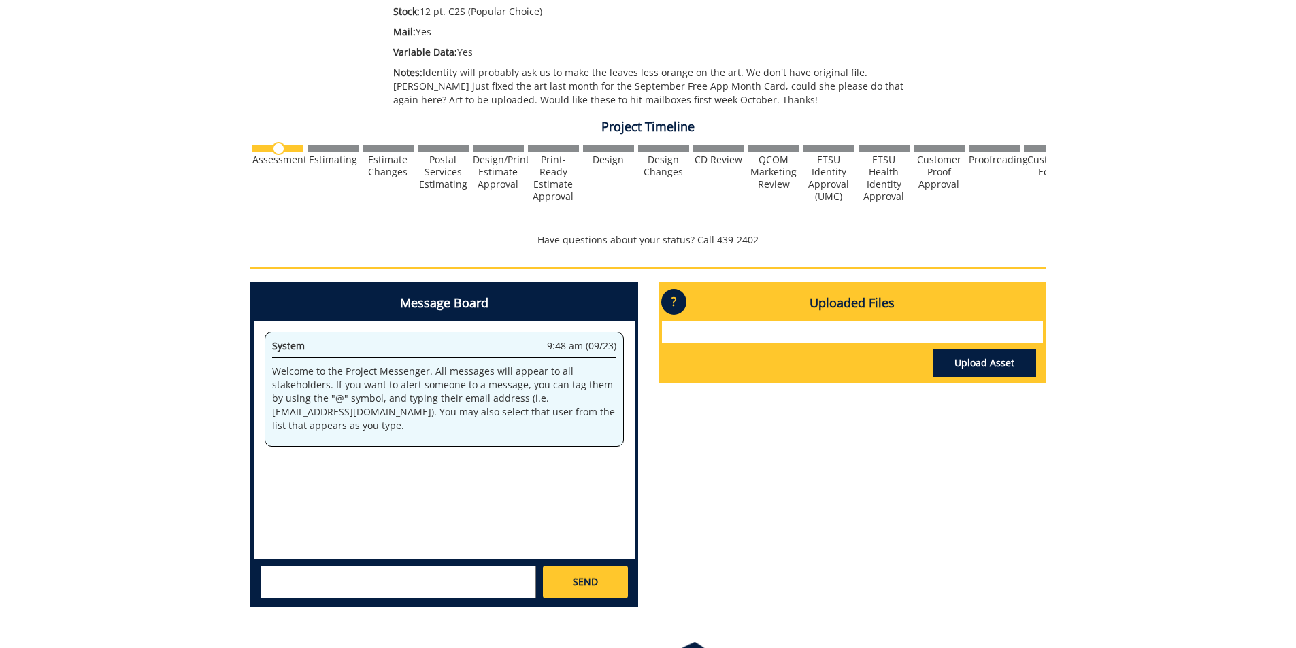
click at [346, 579] on textarea at bounding box center [398, 582] width 275 height 33
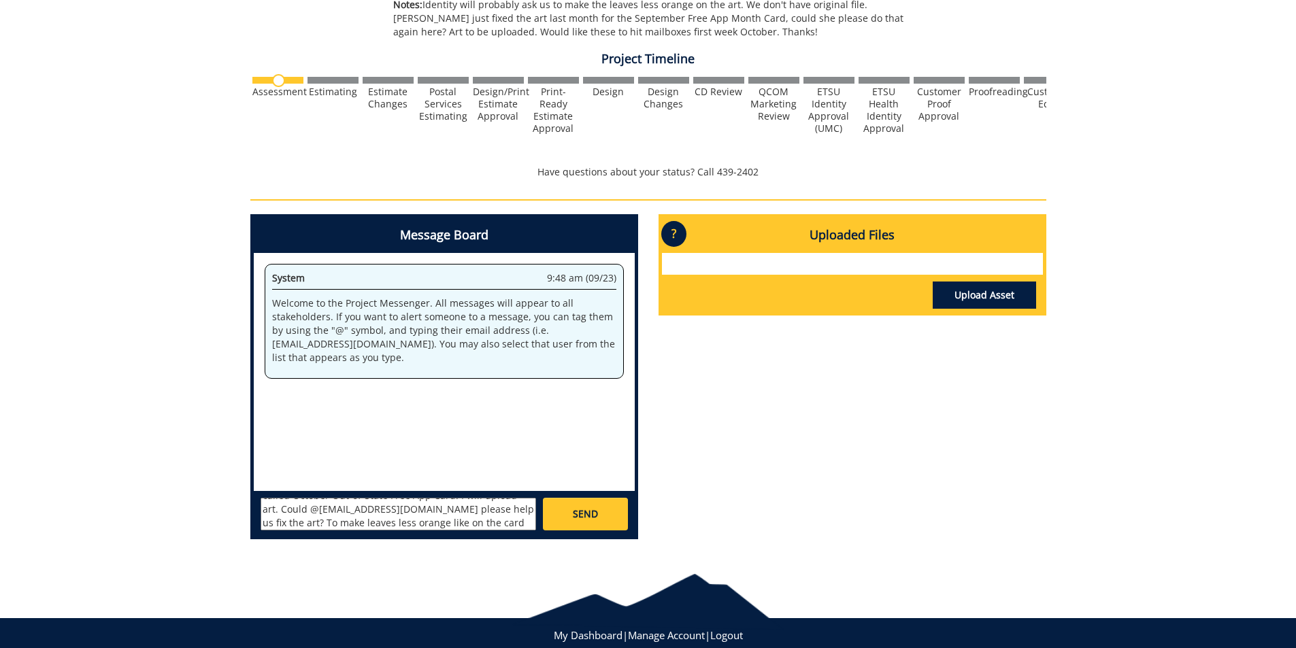
scroll to position [38, 0]
type textarea "@[EMAIL_ADDRESS][DOMAIN_NAME] This job could be called October Out-of-State Fre…"
click at [565, 509] on link "SEND" at bounding box center [585, 514] width 84 height 33
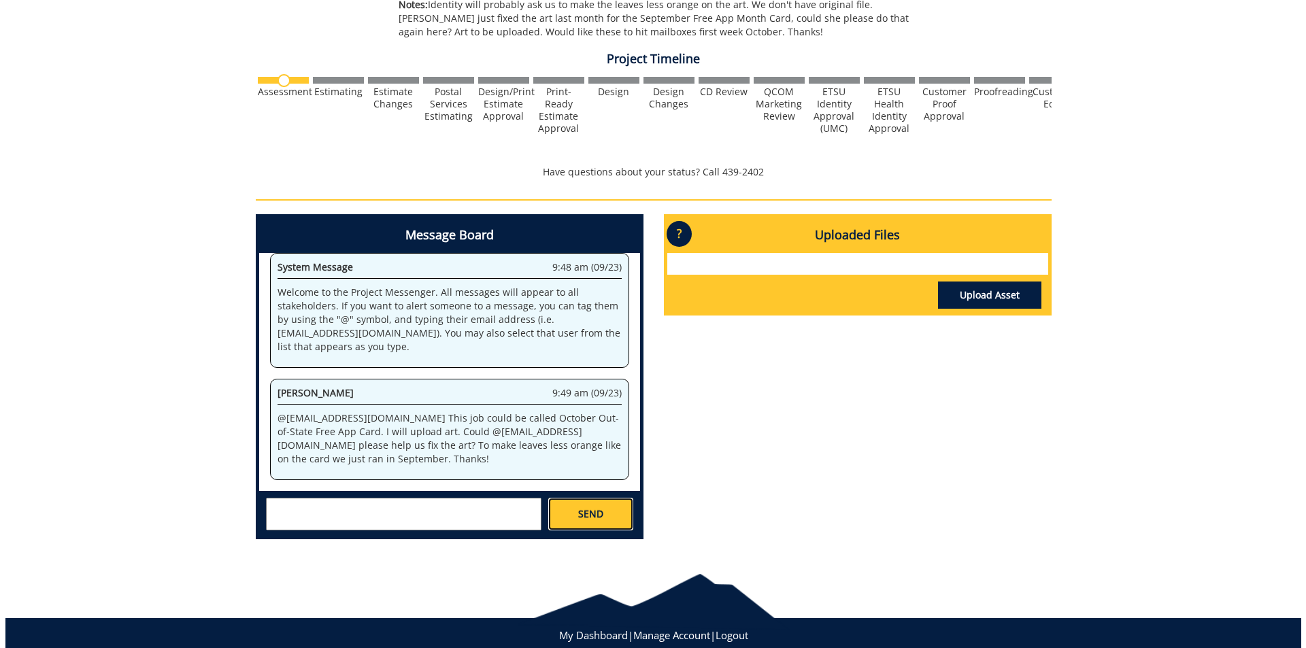
scroll to position [2392, 0]
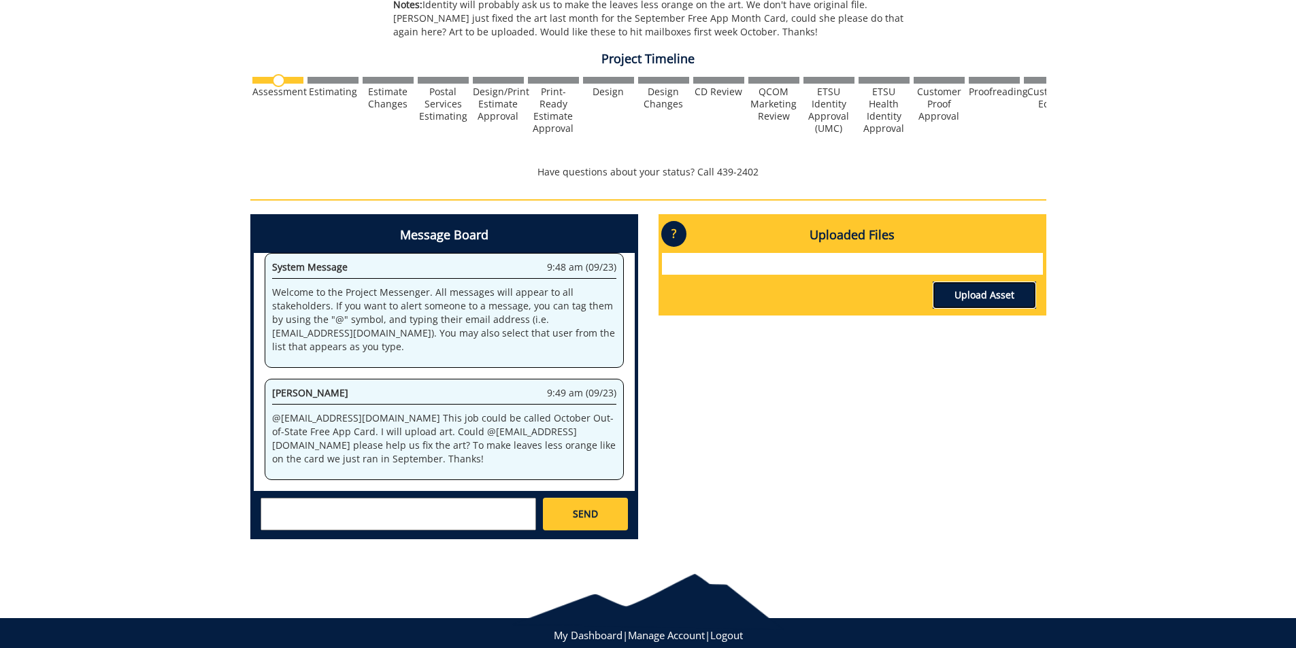
click at [979, 299] on link "Upload Asset" at bounding box center [984, 295] width 103 height 27
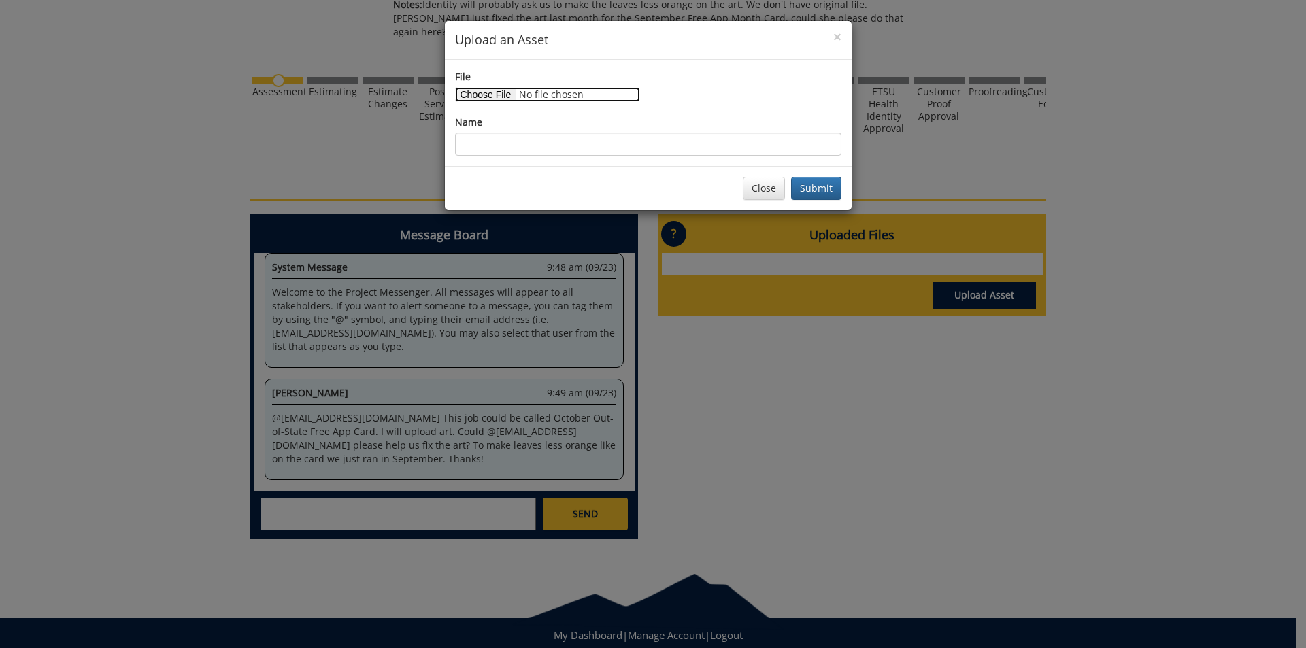
click at [480, 90] on input "File" at bounding box center [547, 94] width 185 height 15
type input "C:\fakepath\OOS free app month postcard for [DATE].pdf"
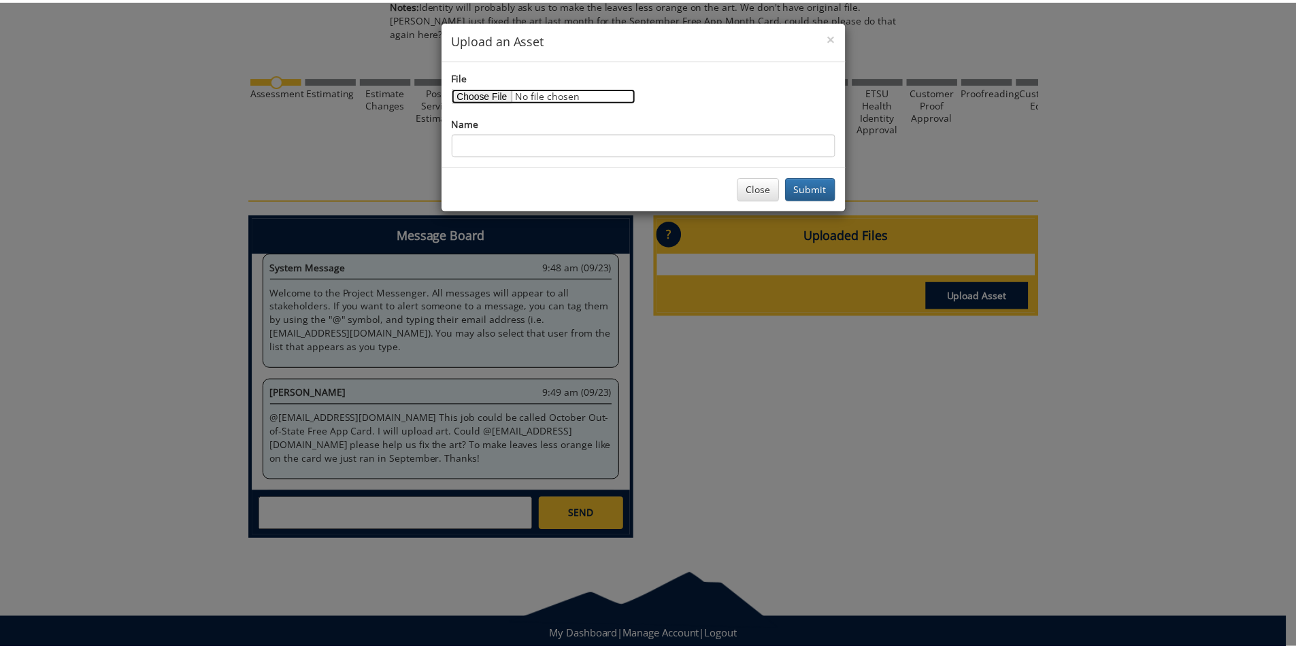
scroll to position [6677, 0]
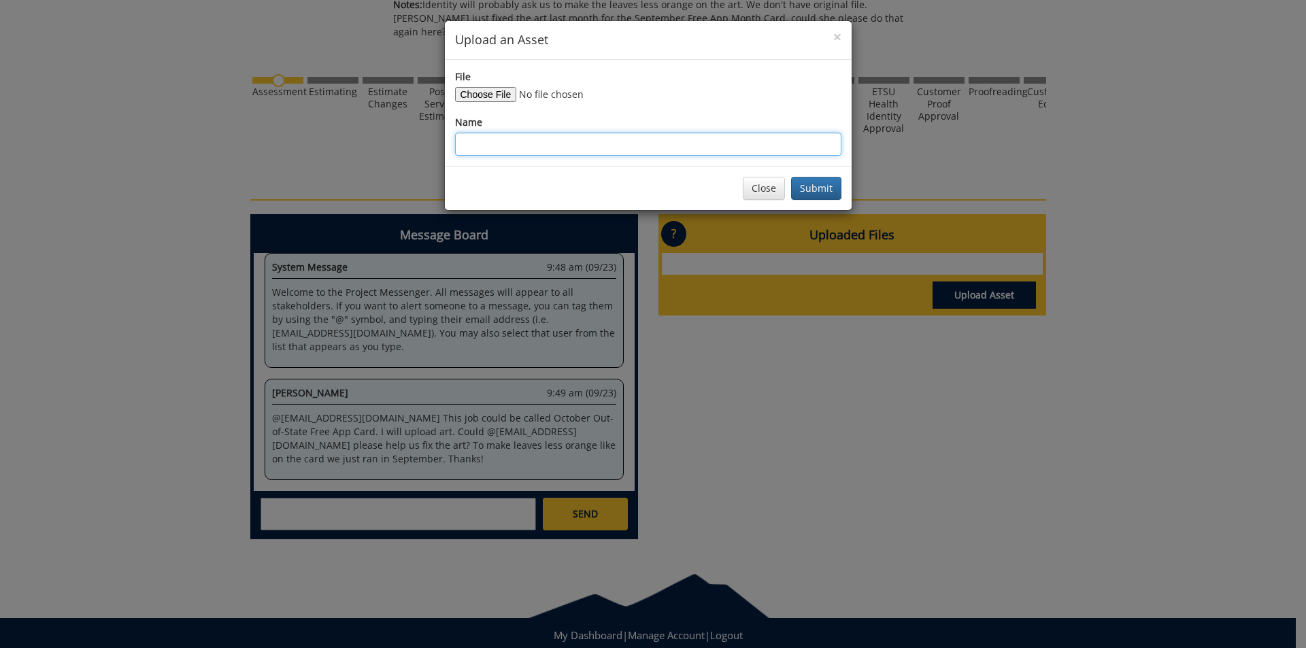
click at [622, 146] on input "Name" at bounding box center [648, 144] width 386 height 23
type input "October Free App Card"
click at [836, 193] on button "Submit" at bounding box center [816, 188] width 50 height 23
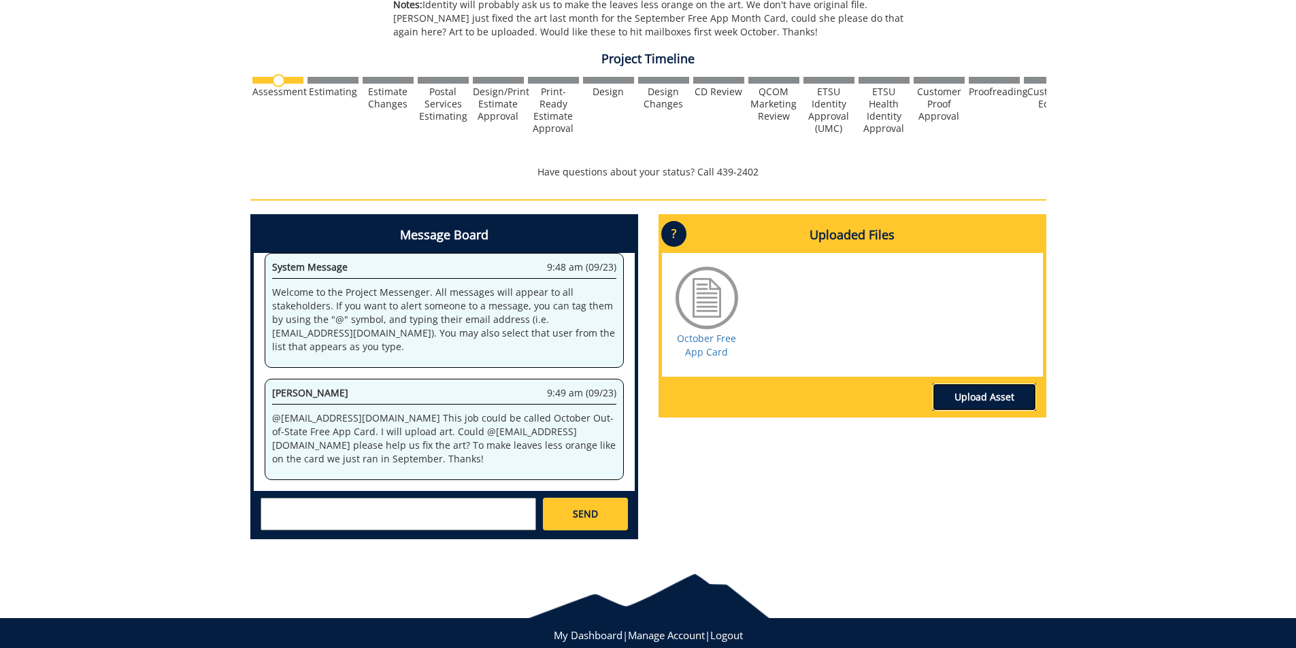
scroll to position [7153, 0]
click at [314, 515] on textarea at bounding box center [398, 514] width 275 height 33
drag, startPoint x: 478, startPoint y: 525, endPoint x: 352, endPoint y: 518, distance: 126.7
click at [352, 518] on textarea "@[EMAIL_ADDRESS][DOMAIN_NAME] Actually, [PERSON_NAME], could you do what you di…" at bounding box center [398, 514] width 275 height 33
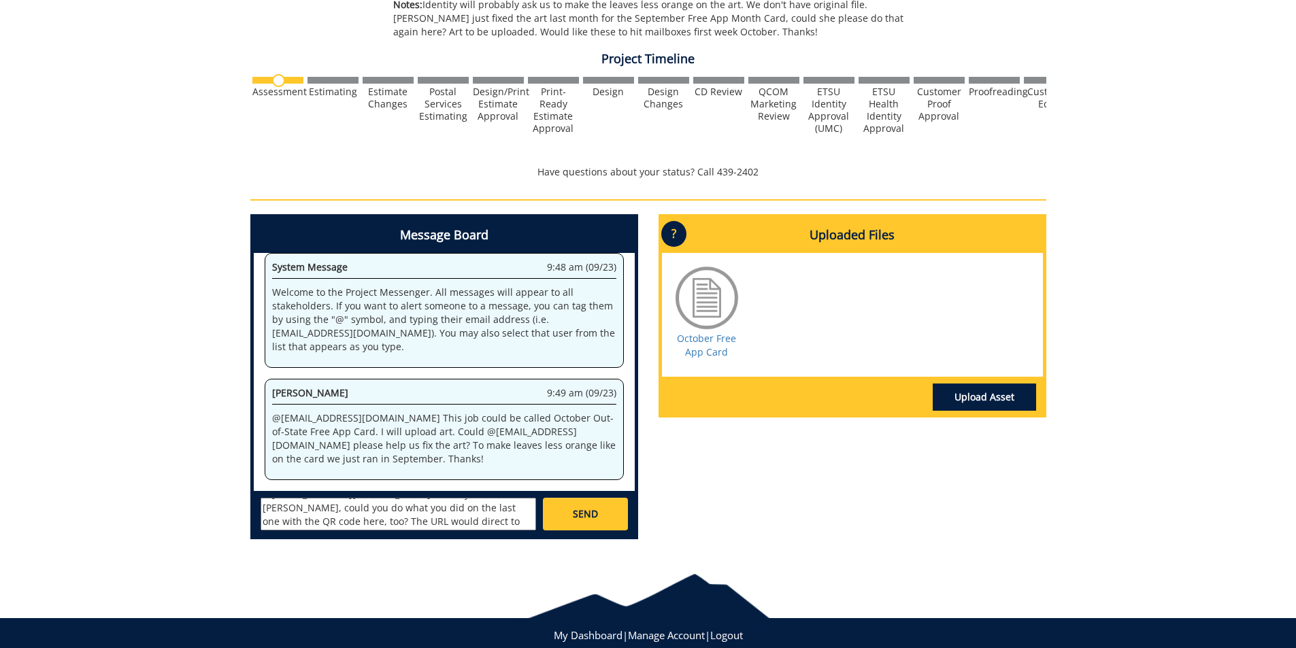
paste textarea "[URL][DOMAIN_NAME]"
type textarea "@[EMAIL_ADDRESS][DOMAIN_NAME] Actually, [PERSON_NAME], could you do what you di…"
click at [599, 516] on link "SEND" at bounding box center [585, 514] width 84 height 33
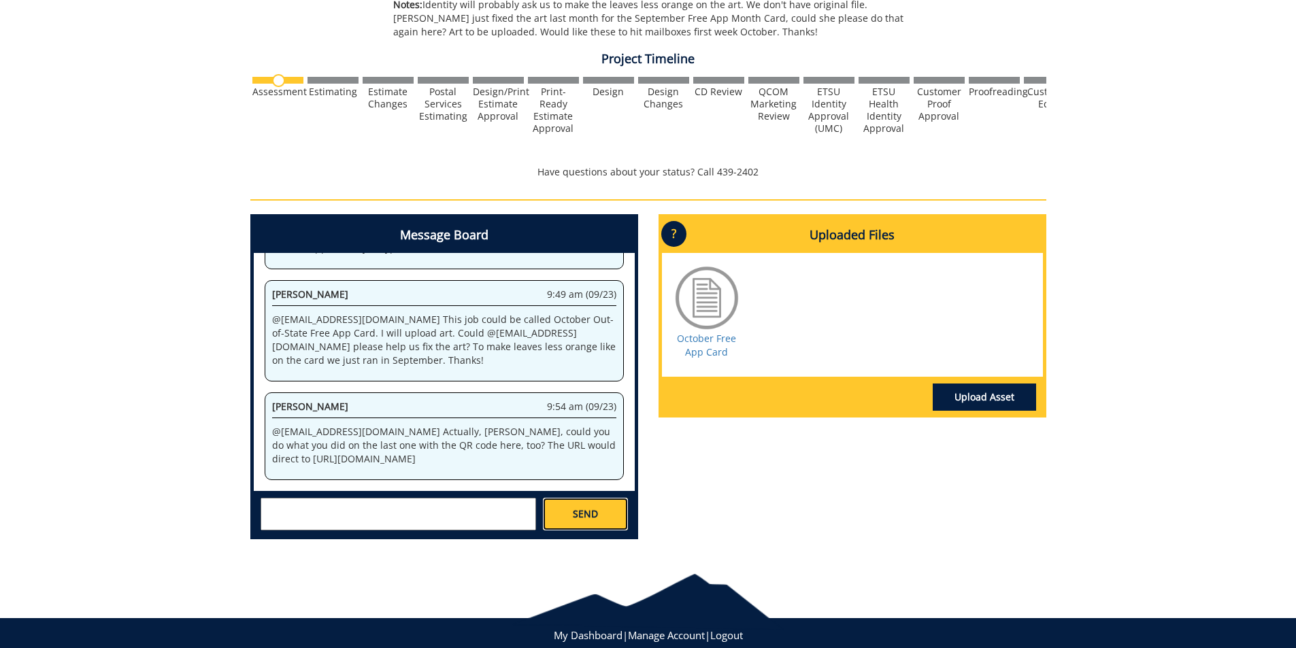
scroll to position [10068, 0]
